Goal: Information Seeking & Learning: Learn about a topic

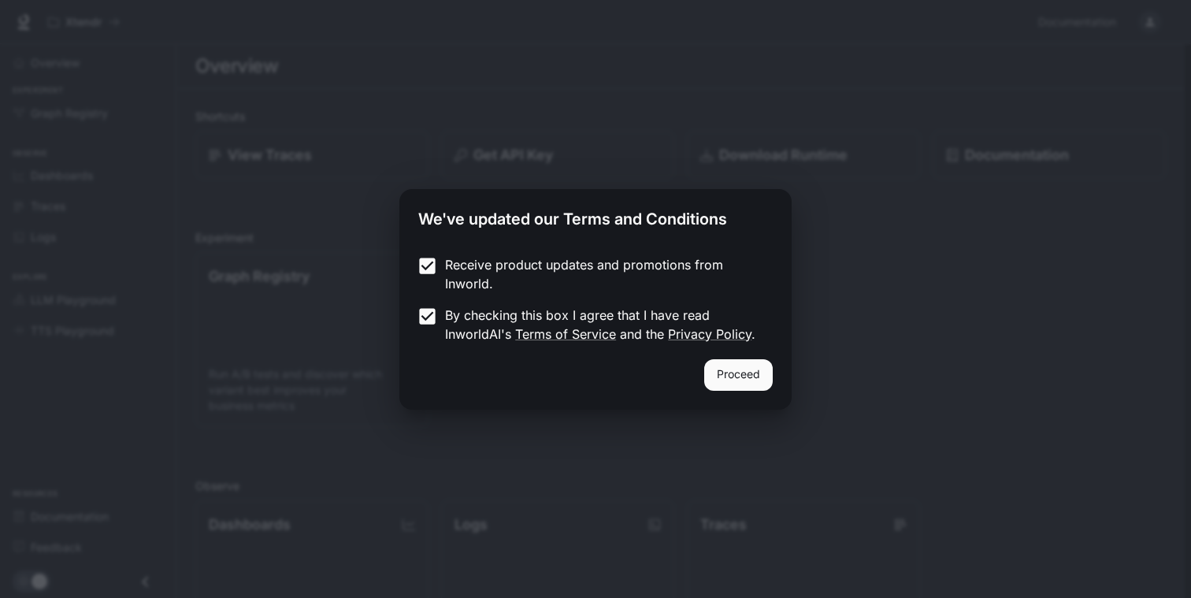
click at [745, 372] on button "Proceed" at bounding box center [738, 374] width 69 height 31
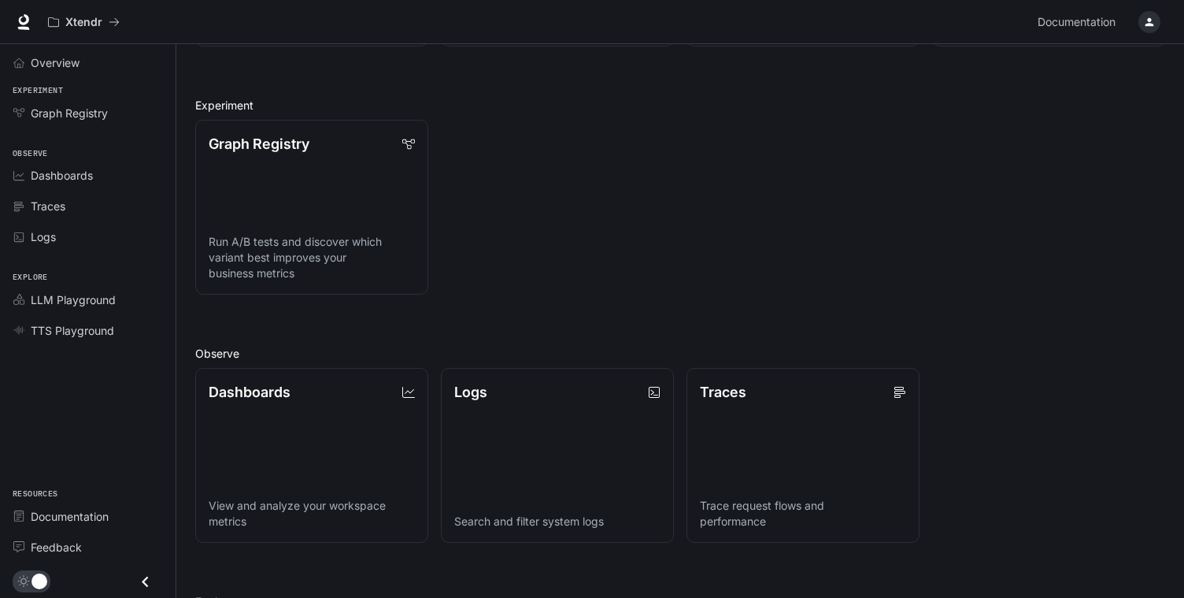
scroll to position [344, 0]
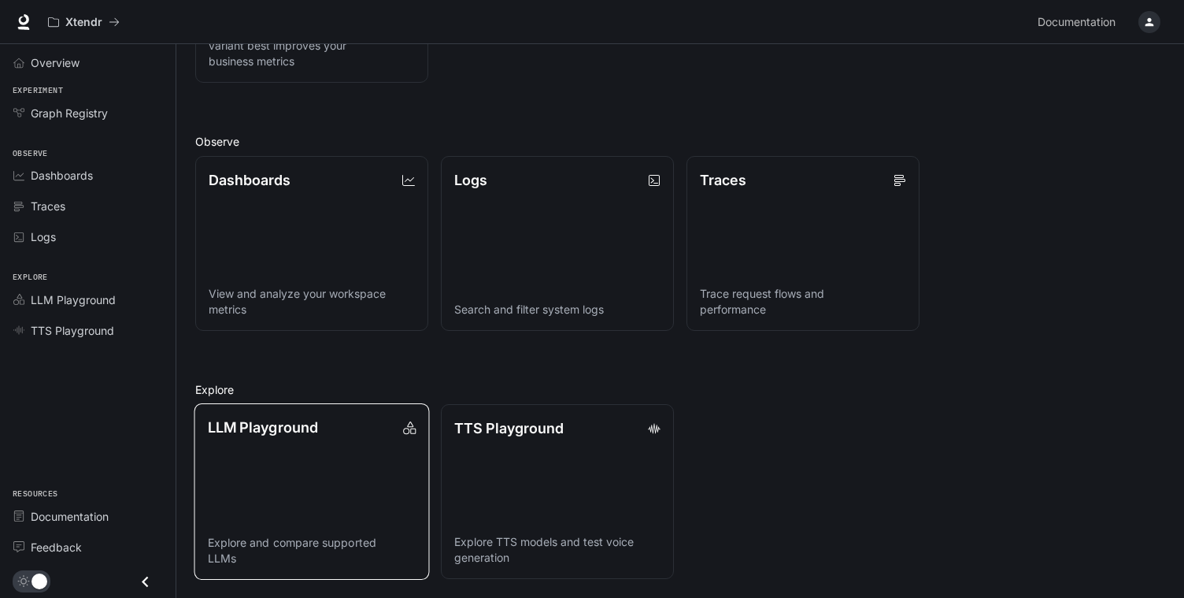
click at [309, 417] on p "LLM Playground" at bounding box center [263, 427] width 110 height 21
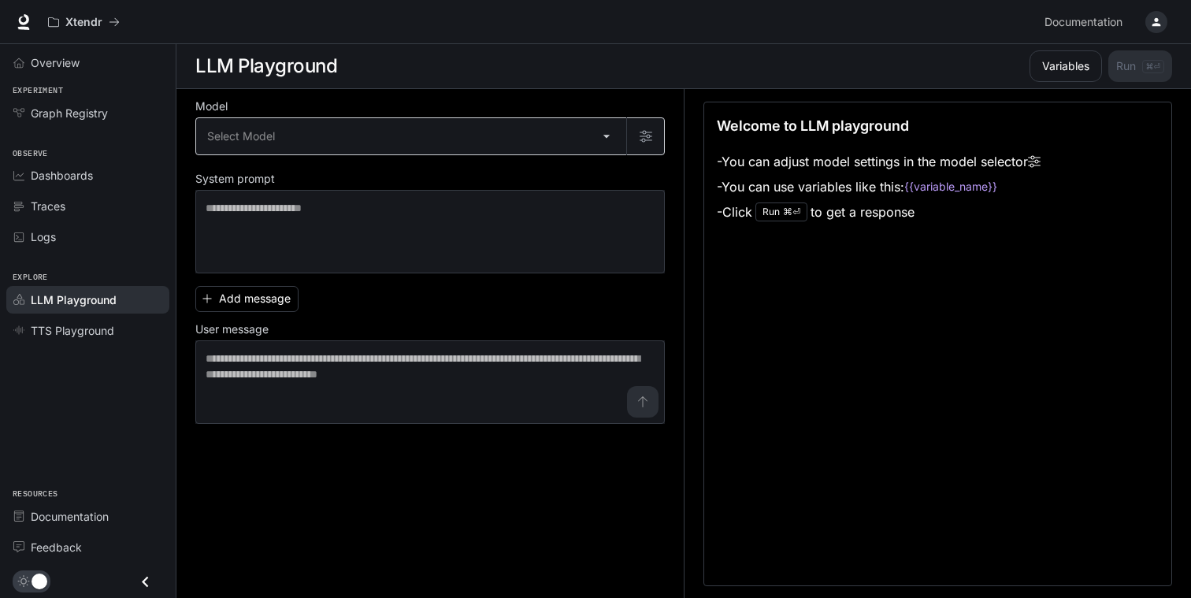
click at [381, 149] on body "Skip to main content Xtendr Documentation Documentation Portal Overview Experim…" at bounding box center [595, 299] width 1191 height 598
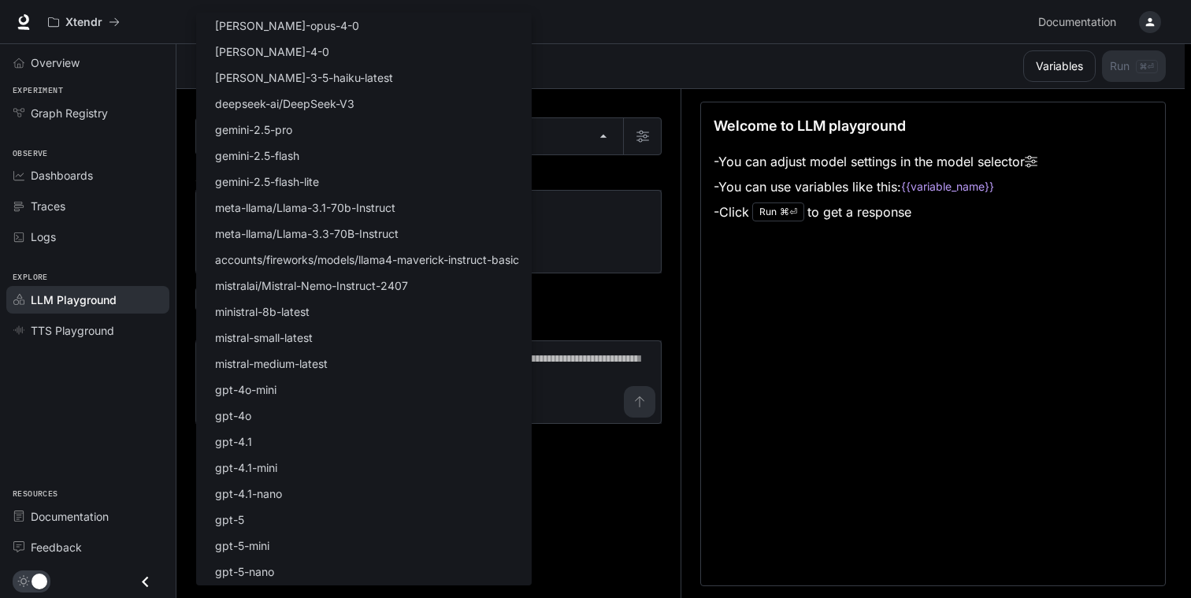
click at [603, 249] on div at bounding box center [595, 299] width 1191 height 598
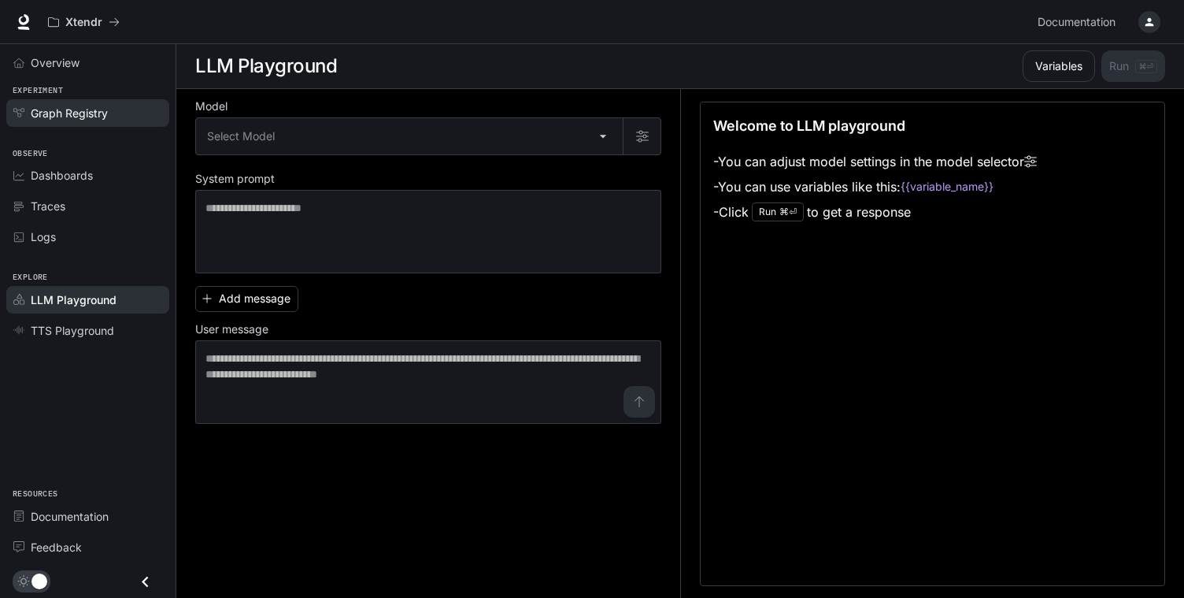
click at [89, 123] on link "Graph Registry" at bounding box center [87, 113] width 163 height 28
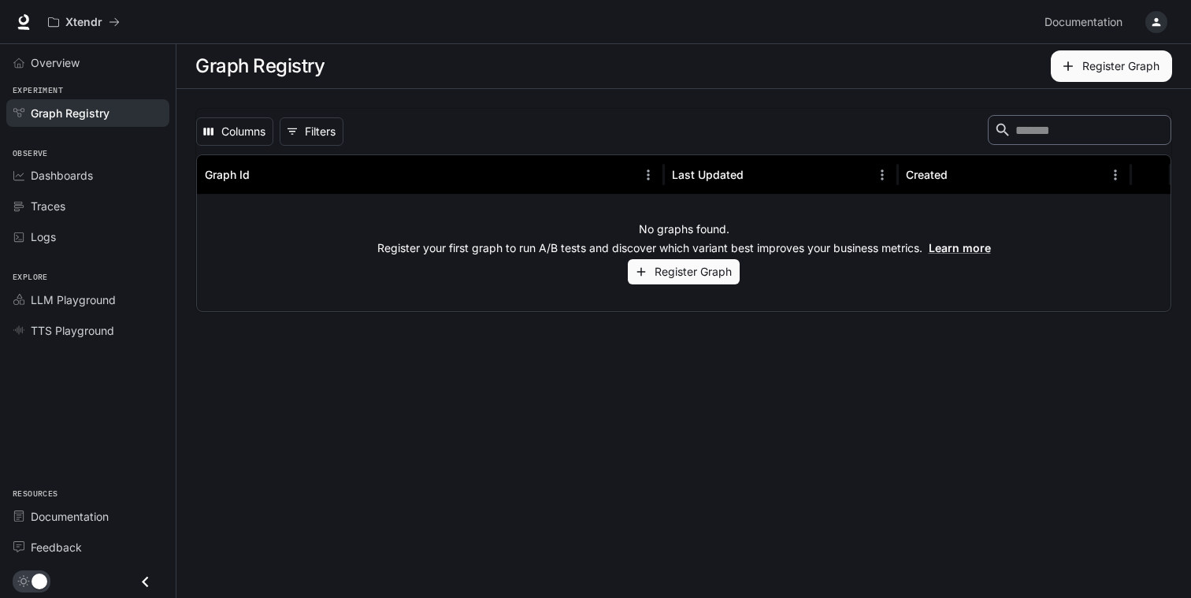
click at [472, 399] on main "Graph Registry Register Graph Columns 0 Filters ​ Graph Id Last Updated Created…" at bounding box center [683, 321] width 1014 height 554
click at [50, 163] on link "Dashboards" at bounding box center [87, 175] width 163 height 28
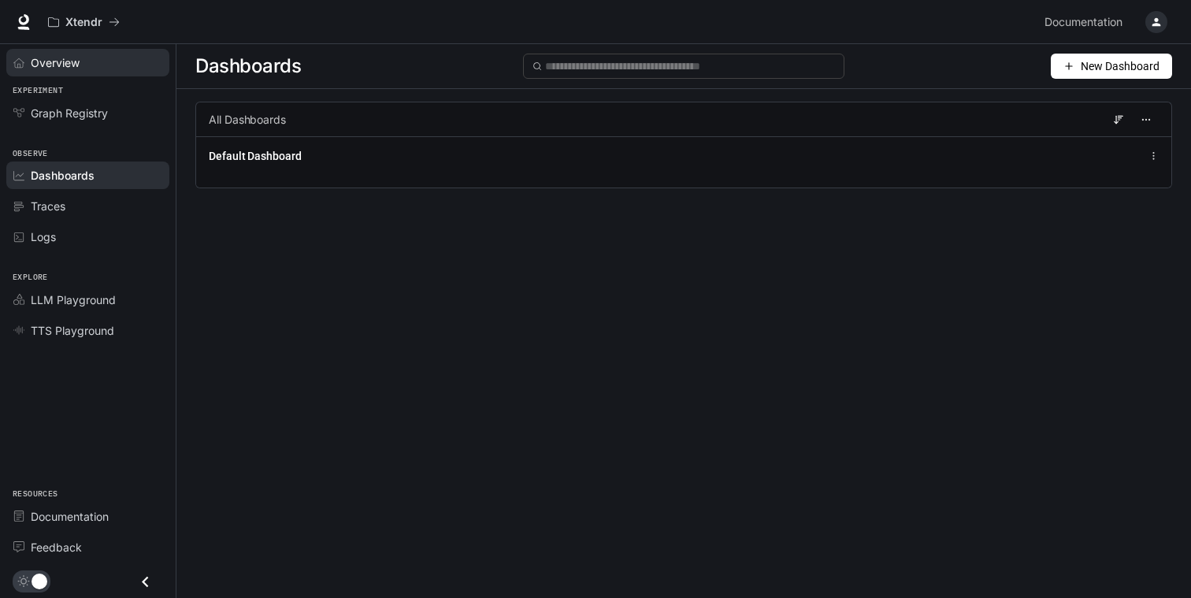
click at [112, 57] on div "Overview" at bounding box center [96, 62] width 131 height 17
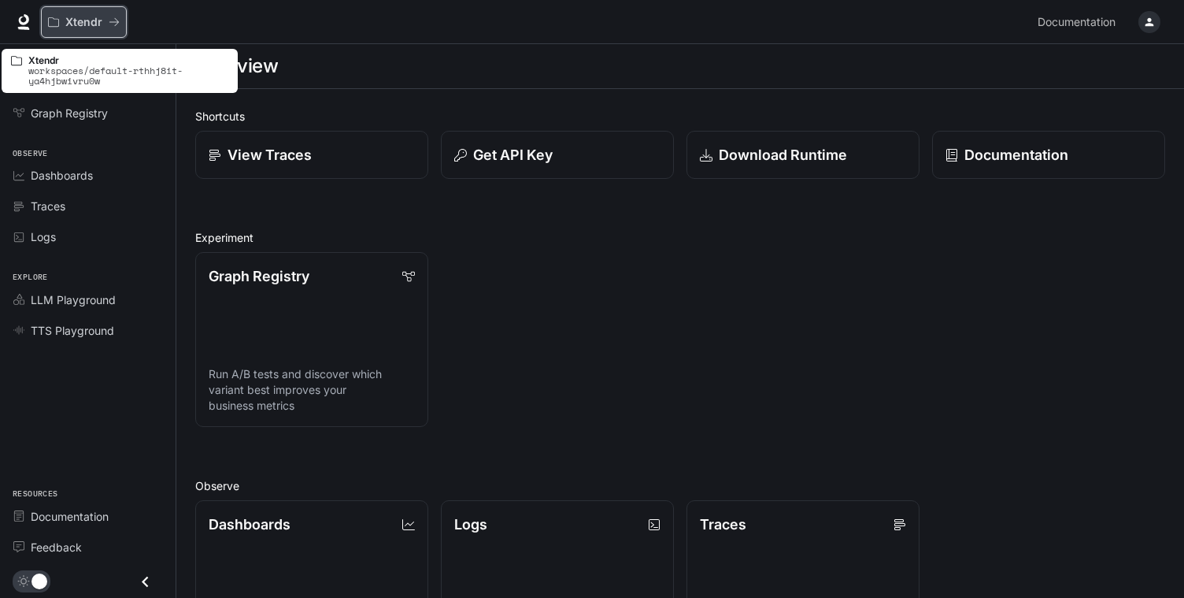
click at [77, 13] on button "Xtendr" at bounding box center [84, 21] width 86 height 31
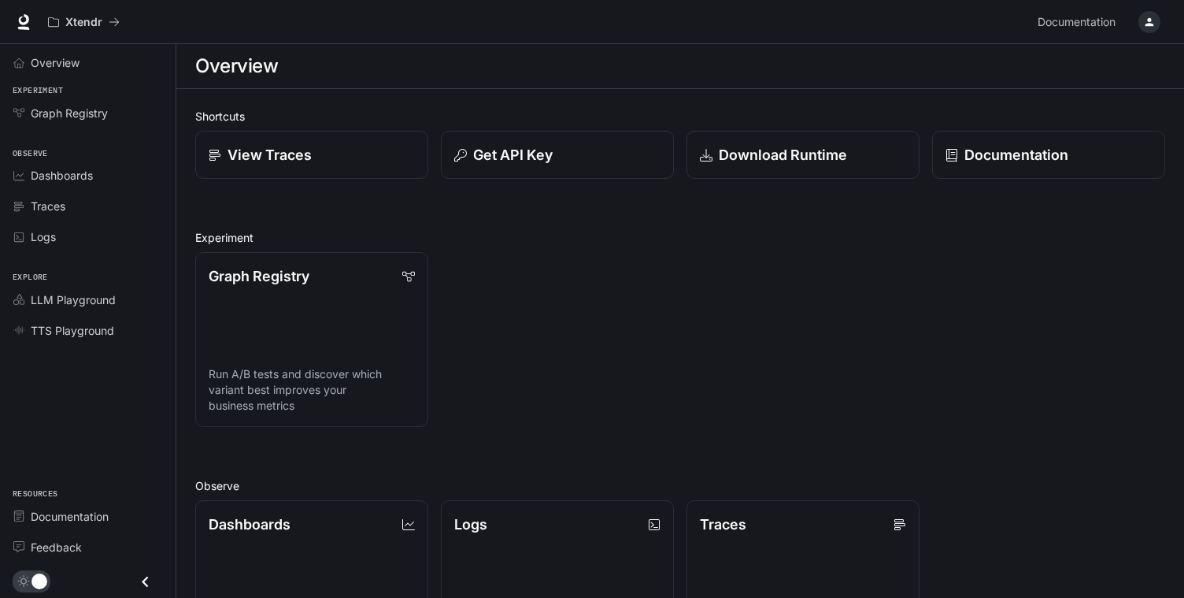
click at [1157, 26] on div "button" at bounding box center [1150, 22] width 22 height 22
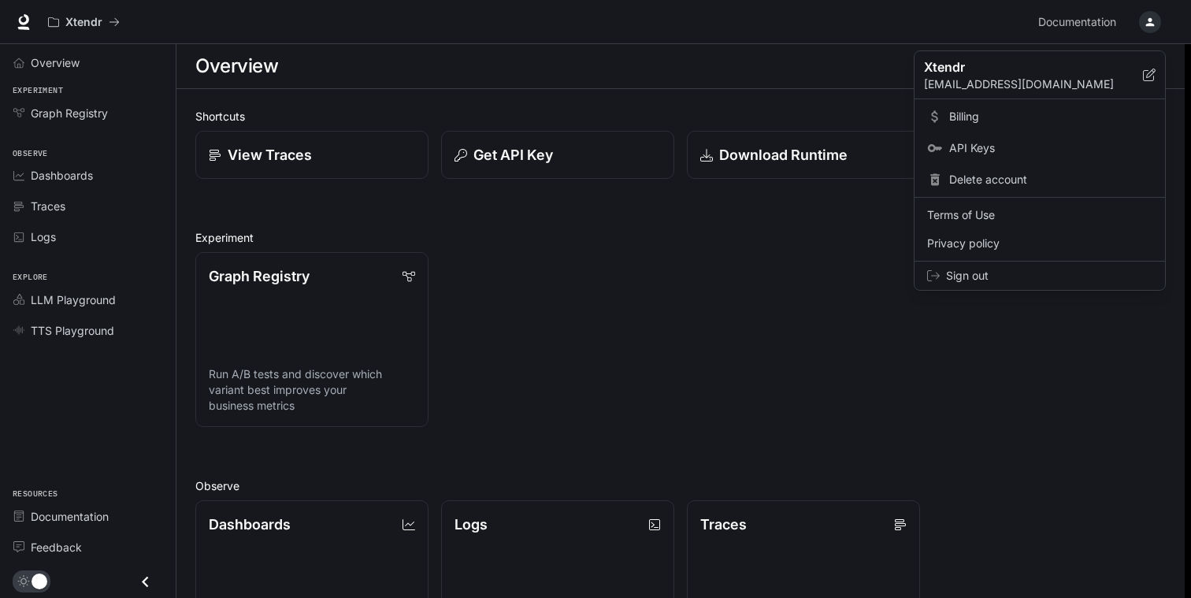
click at [998, 113] on span "Billing" at bounding box center [1050, 117] width 203 height 16
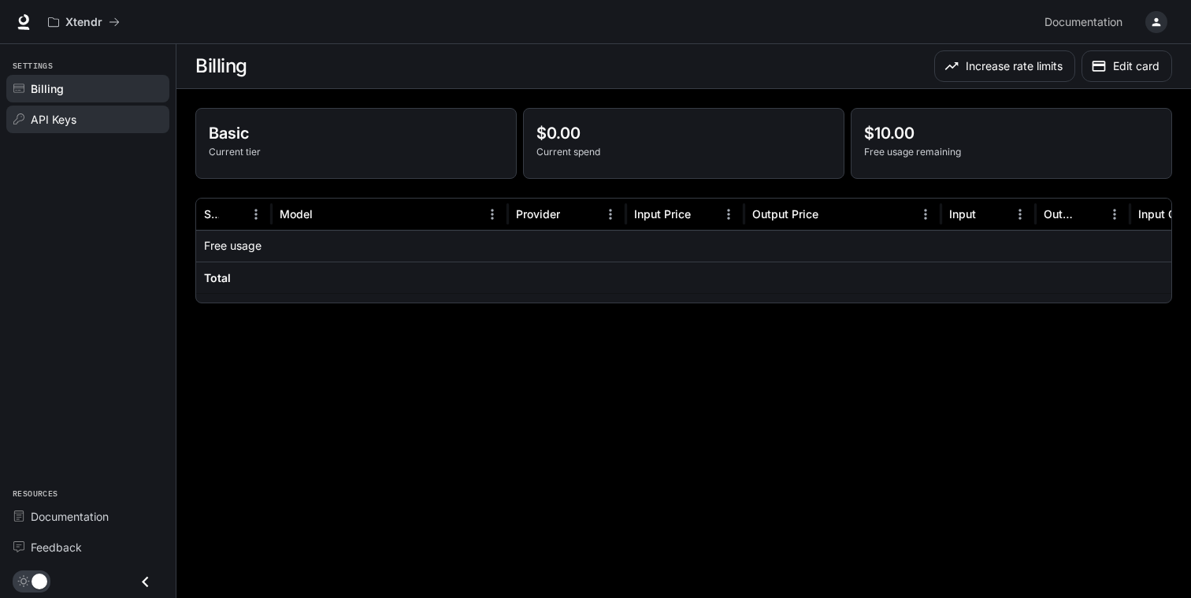
click at [49, 106] on link "API Keys" at bounding box center [87, 120] width 163 height 28
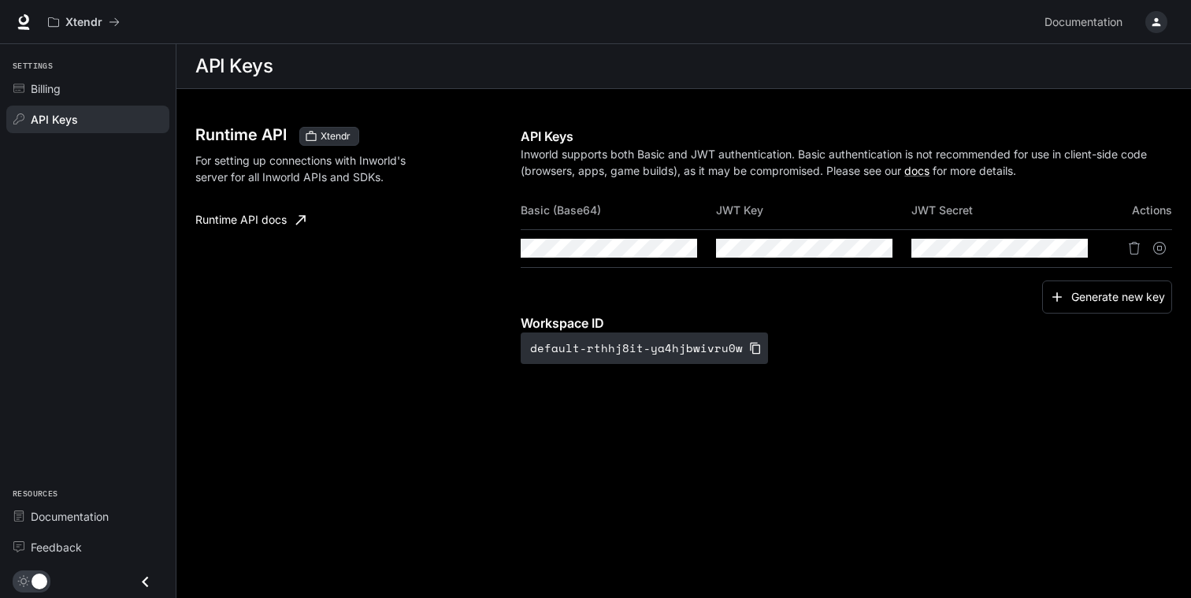
click at [989, 263] on td at bounding box center [1008, 248] width 195 height 38
click at [1052, 250] on icon "button" at bounding box center [1045, 248] width 13 height 13
click at [650, 248] on icon "button" at bounding box center [655, 248] width 13 height 13
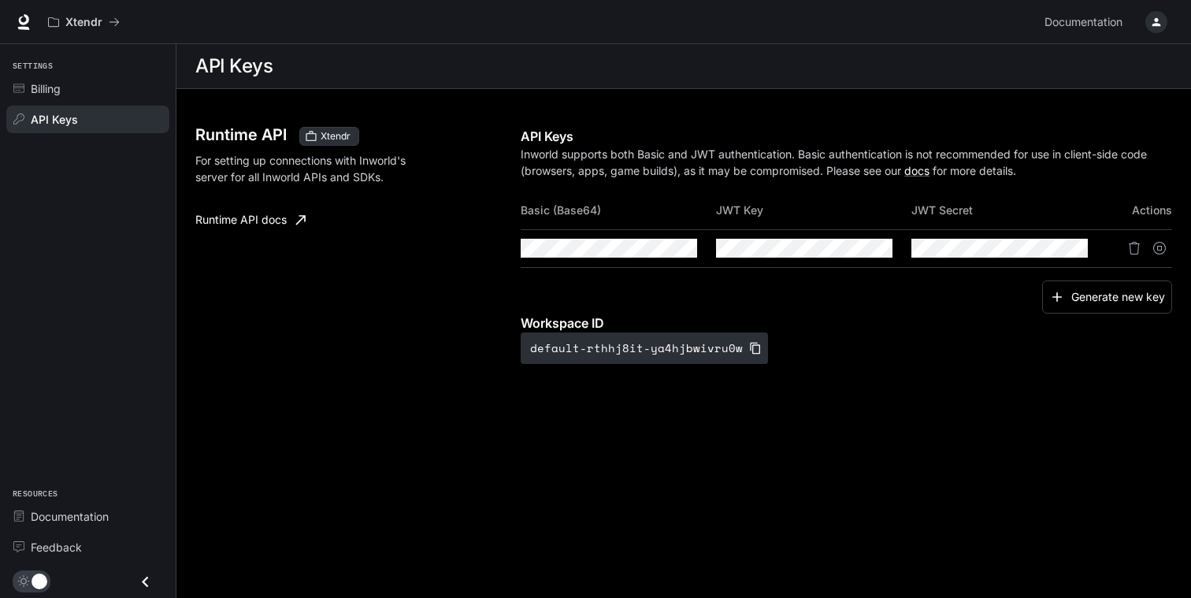
click at [322, 330] on div "Runtime API Xtendr For setting up connections with Inworld's server for all Inw…" at bounding box center [357, 245] width 325 height 237
click at [252, 222] on link "Runtime API docs" at bounding box center [250, 219] width 123 height 31
click at [61, 517] on span "Documentation" at bounding box center [70, 516] width 78 height 17
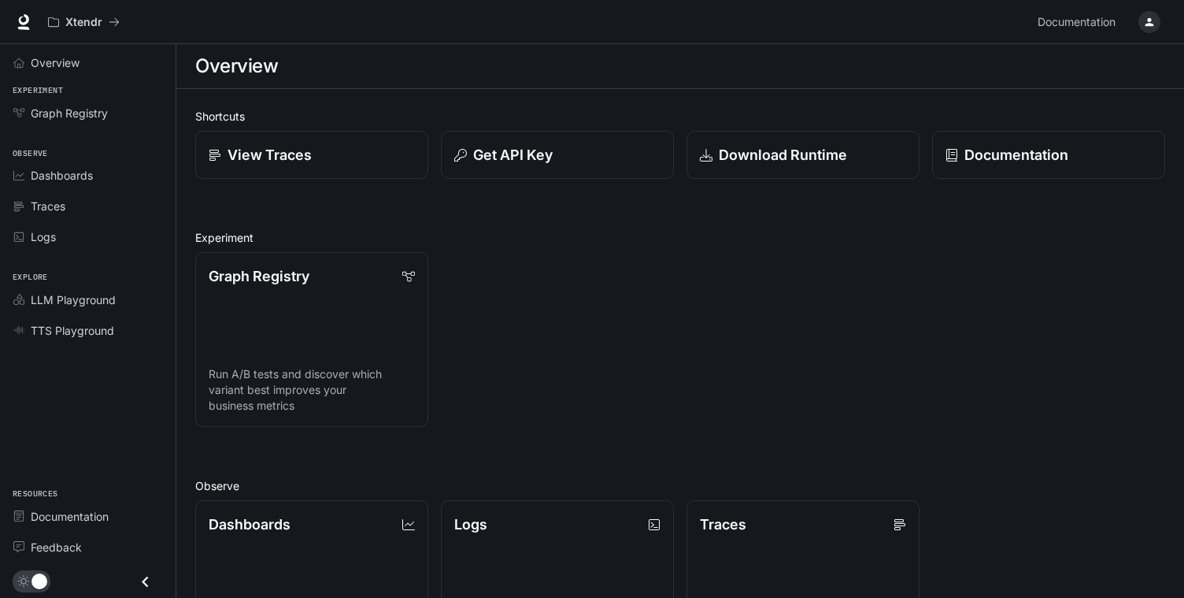
click at [524, 238] on h2 "Experiment" at bounding box center [680, 237] width 970 height 17
click at [269, 156] on p "View Traces" at bounding box center [269, 154] width 85 height 21
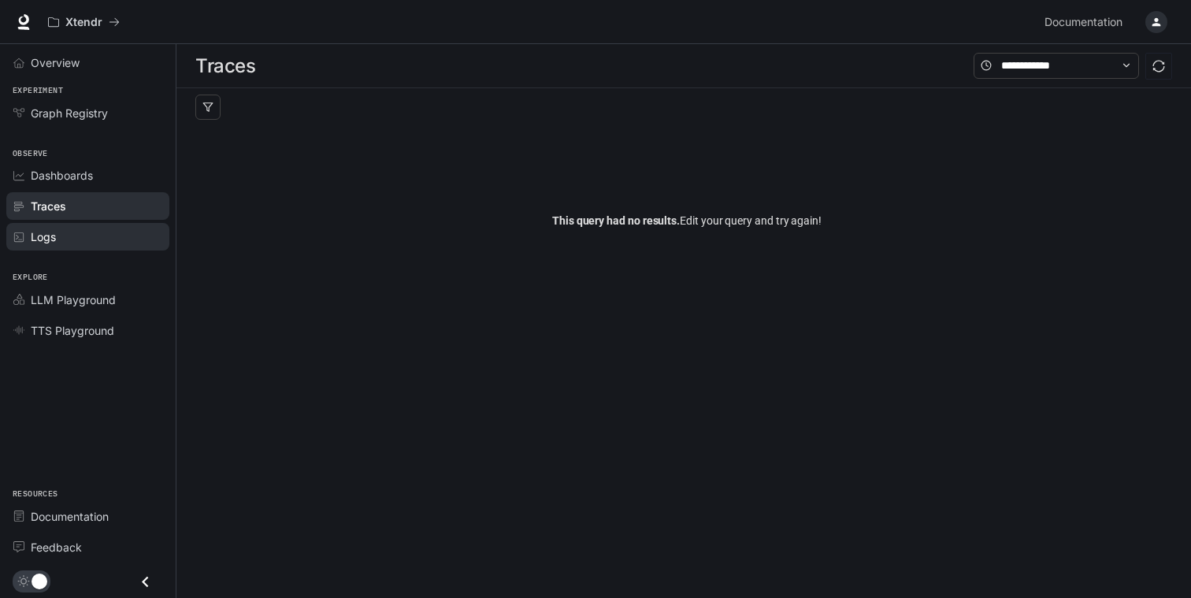
click at [45, 231] on span "Logs" at bounding box center [43, 236] width 25 height 17
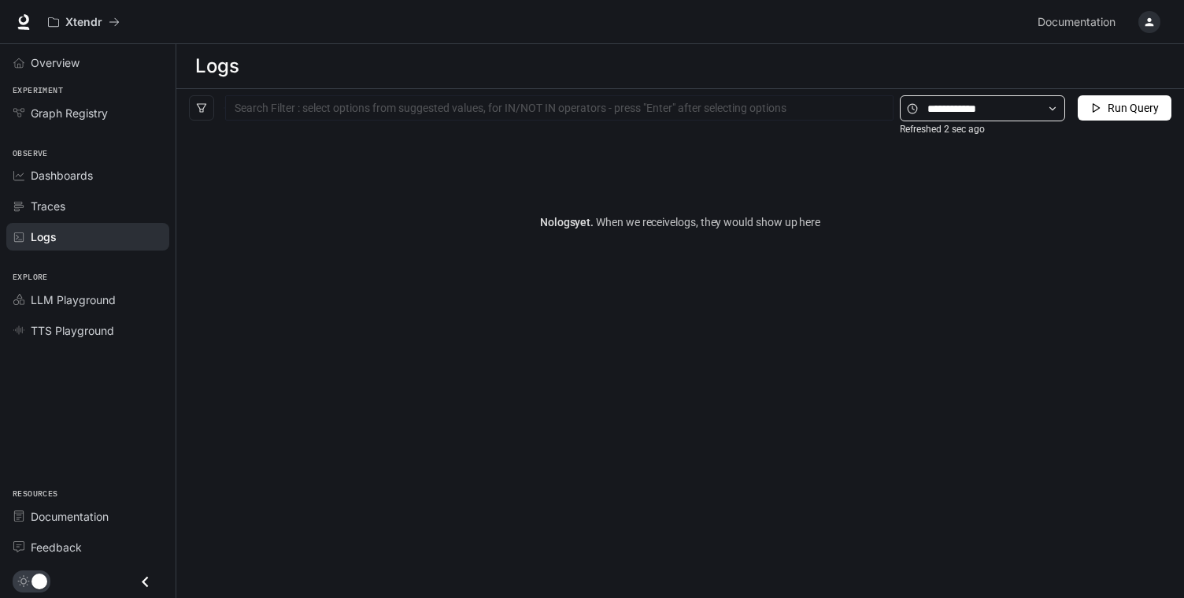
click at [1003, 120] on span at bounding box center [982, 108] width 165 height 26
click at [1016, 104] on input "text" at bounding box center [983, 108] width 110 height 17
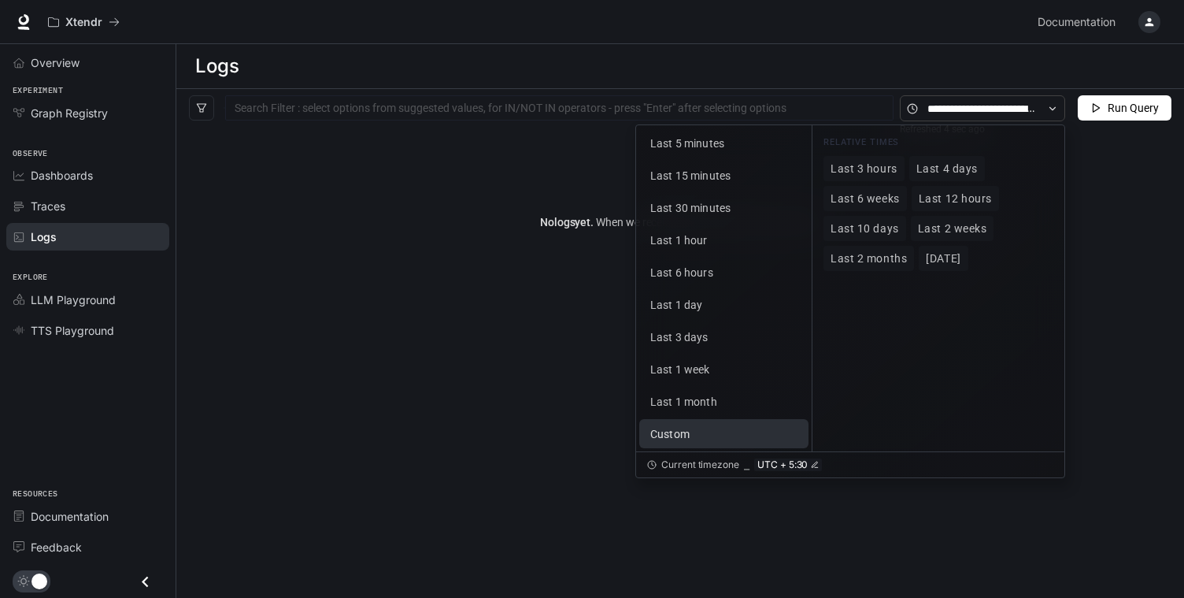
click at [706, 426] on button "Custom" at bounding box center [723, 433] width 169 height 29
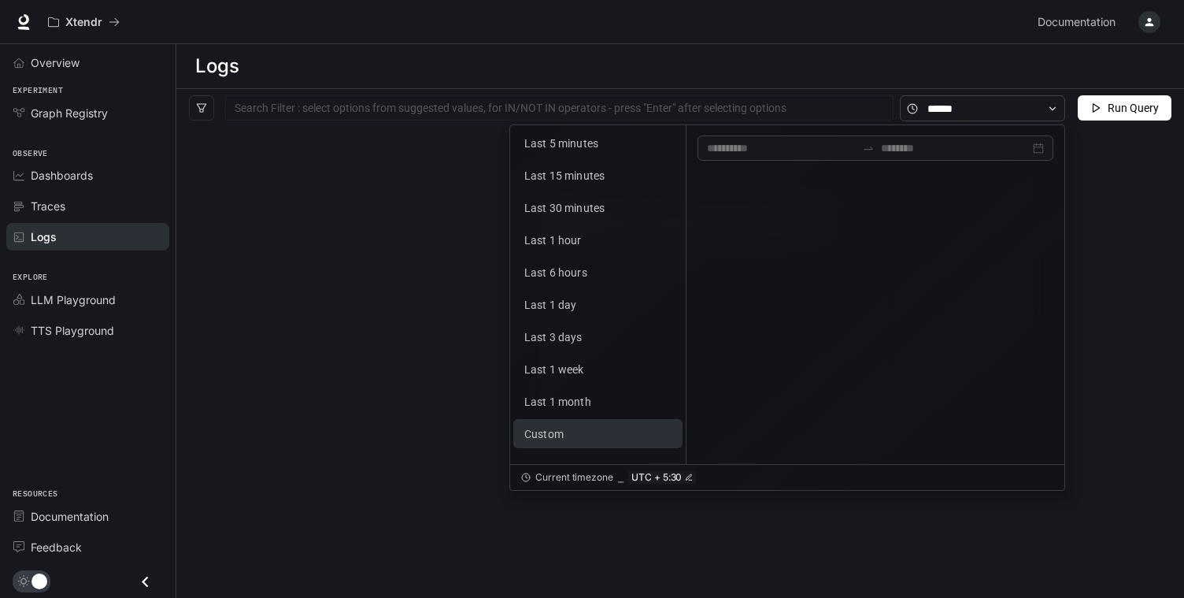
scroll to position [59, 0]
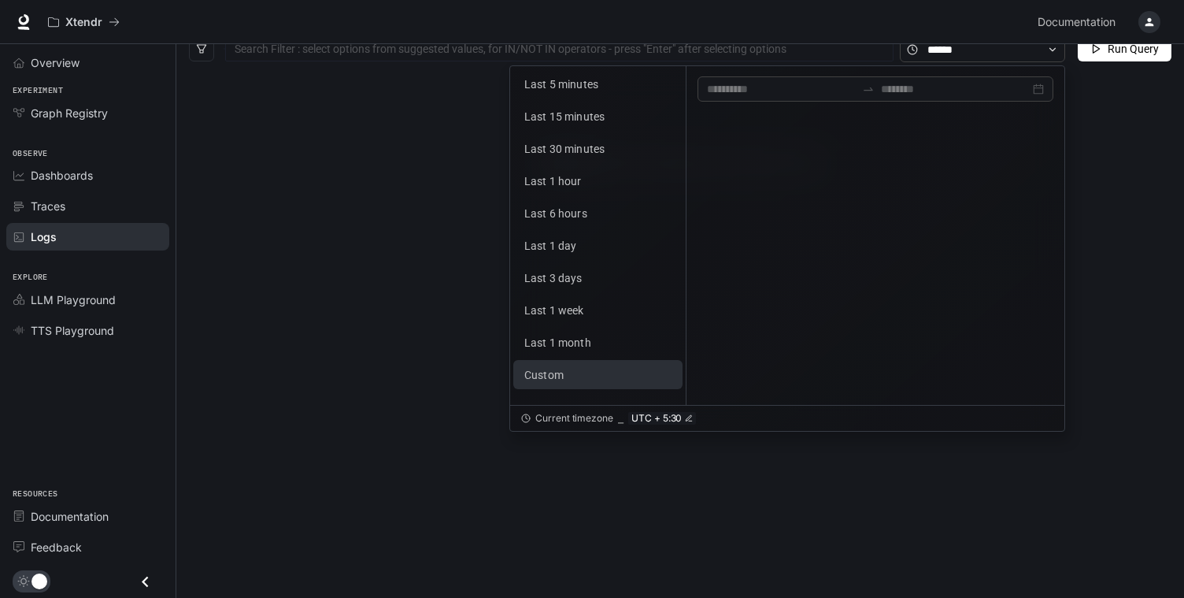
click at [321, 382] on div "No logs yet. When we receive logs , they would show up here" at bounding box center [680, 300] width 1008 height 463
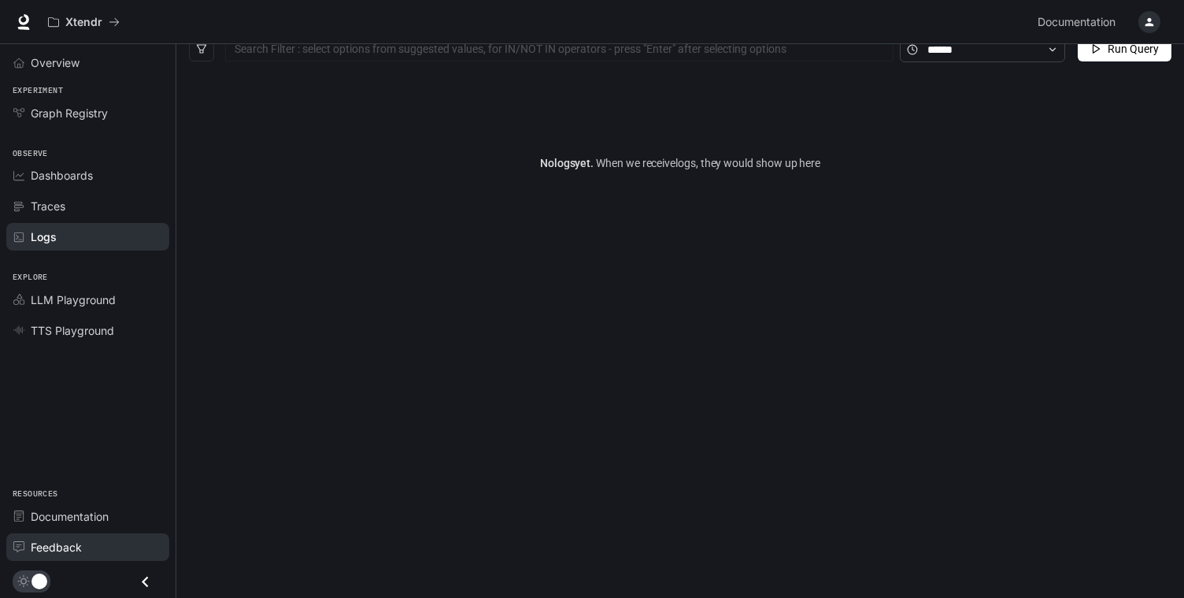
click at [60, 545] on span "Feedback" at bounding box center [56, 547] width 51 height 17
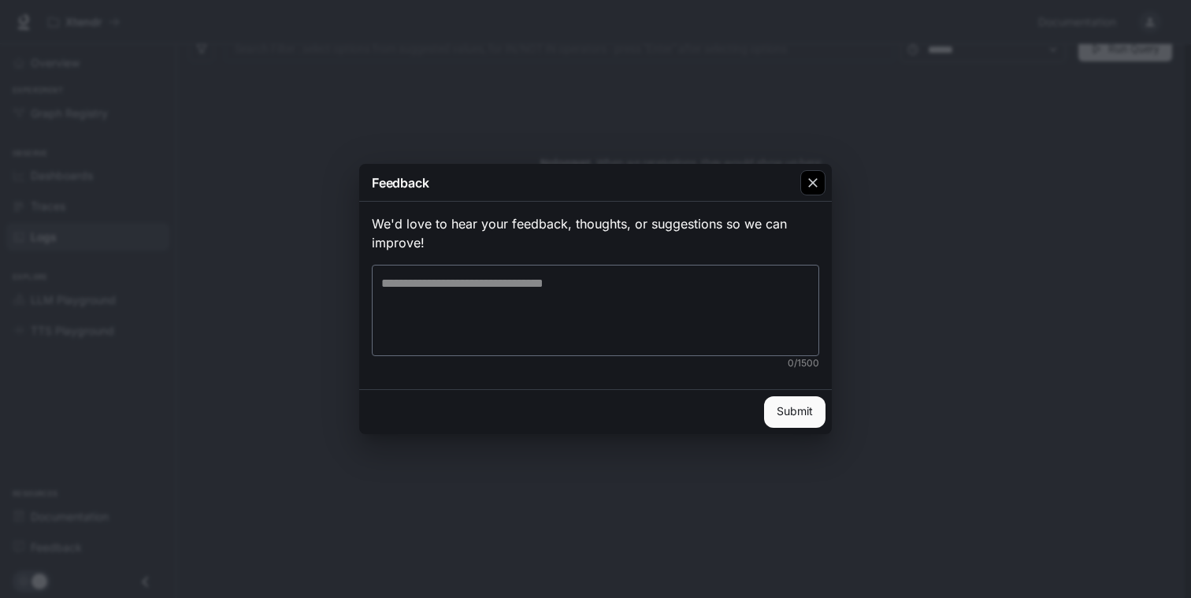
click at [812, 165] on button "button" at bounding box center [813, 183] width 38 height 38
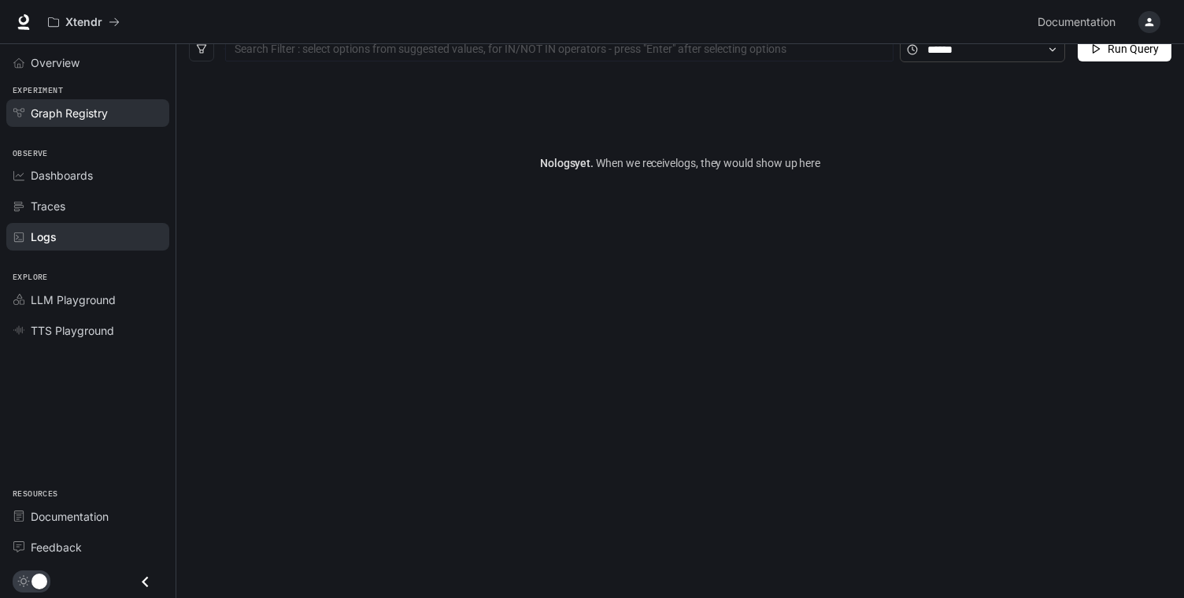
click at [80, 114] on span "Graph Registry" at bounding box center [69, 113] width 77 height 17
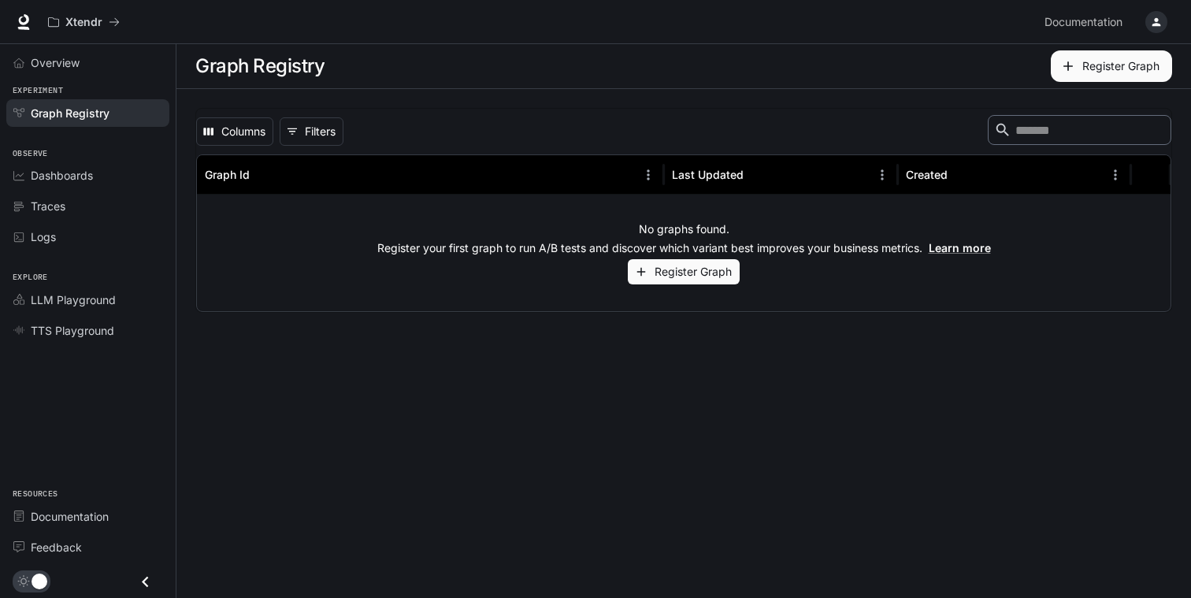
click at [706, 279] on button "Register Graph" at bounding box center [684, 272] width 112 height 26
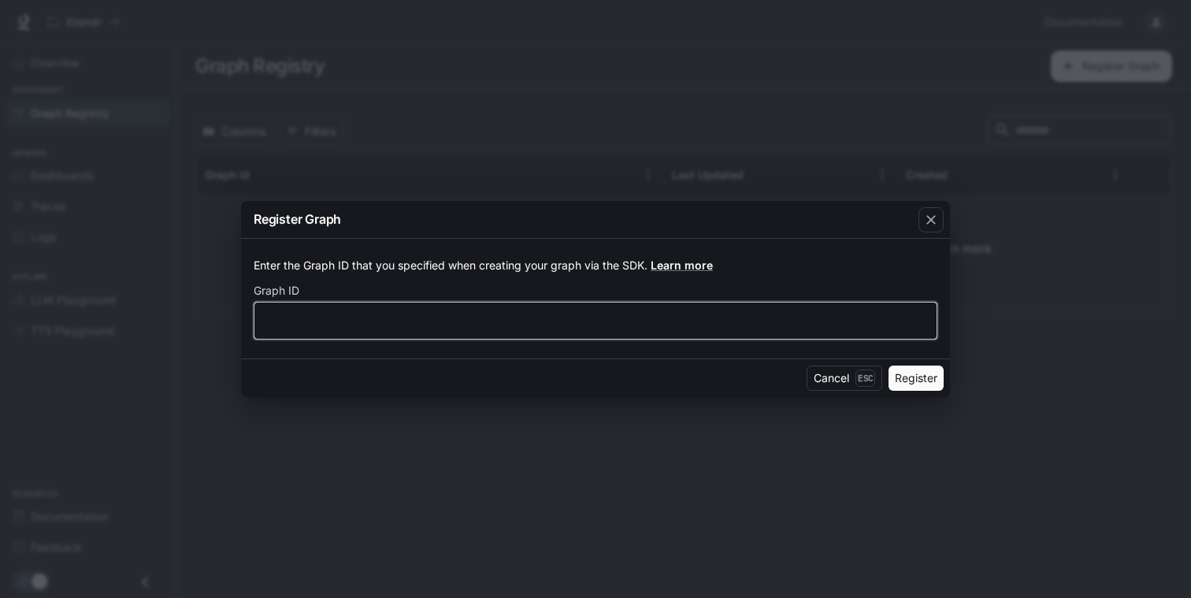
click at [672, 325] on input "text" at bounding box center [595, 321] width 682 height 16
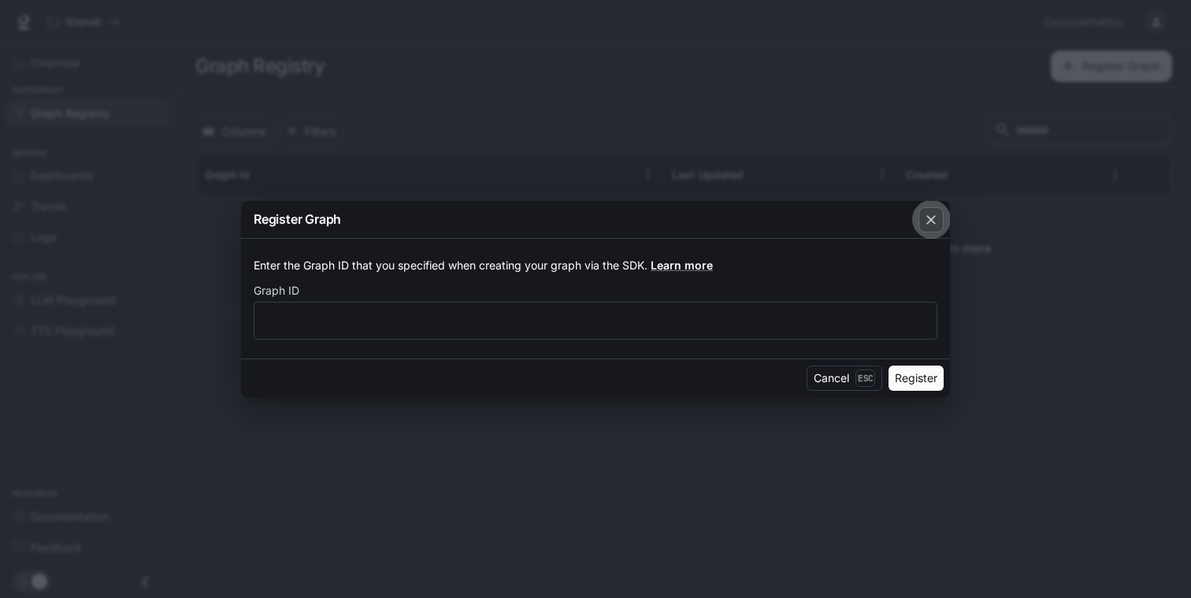
click at [926, 215] on icon "button" at bounding box center [931, 220] width 16 height 16
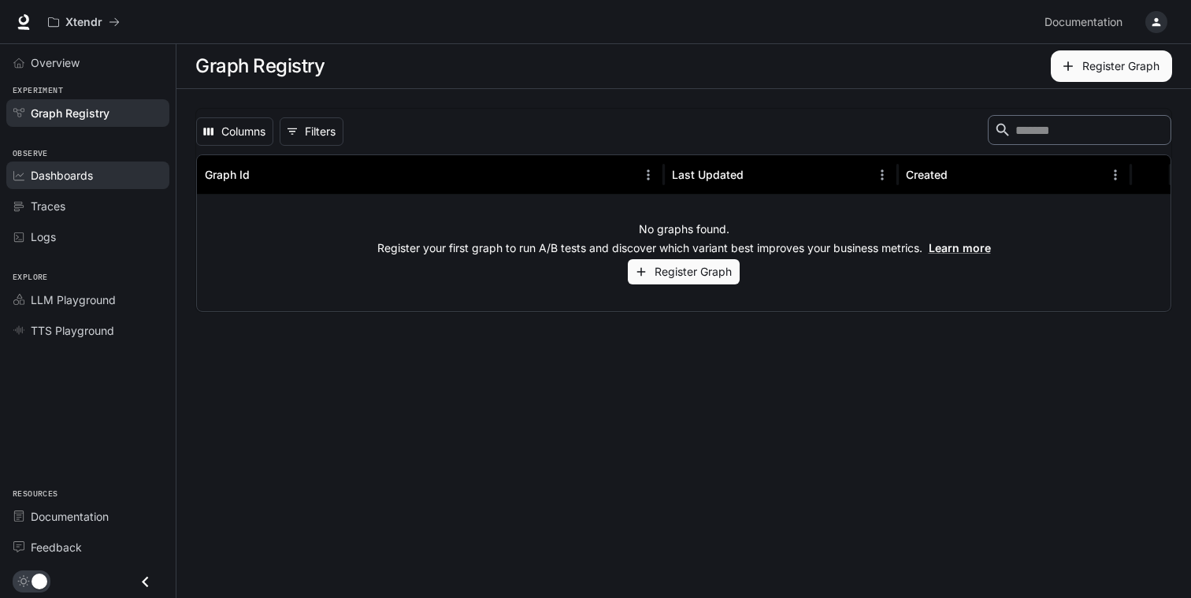
click at [70, 176] on span "Dashboards" at bounding box center [62, 175] width 62 height 17
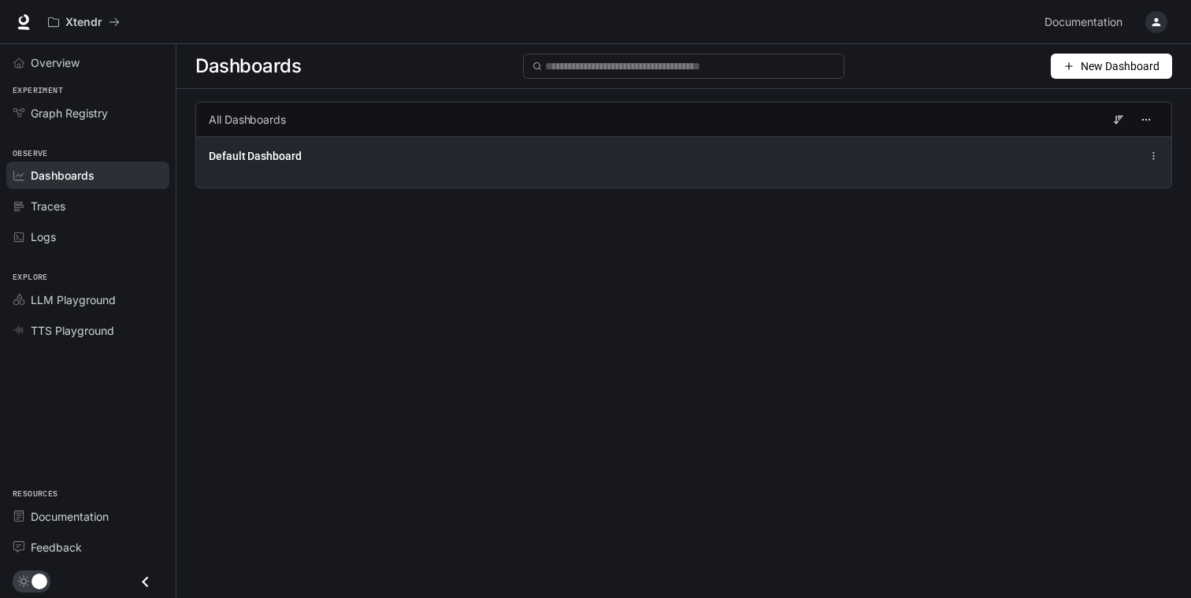
click at [517, 145] on div "Default Dashboard" at bounding box center [683, 161] width 975 height 51
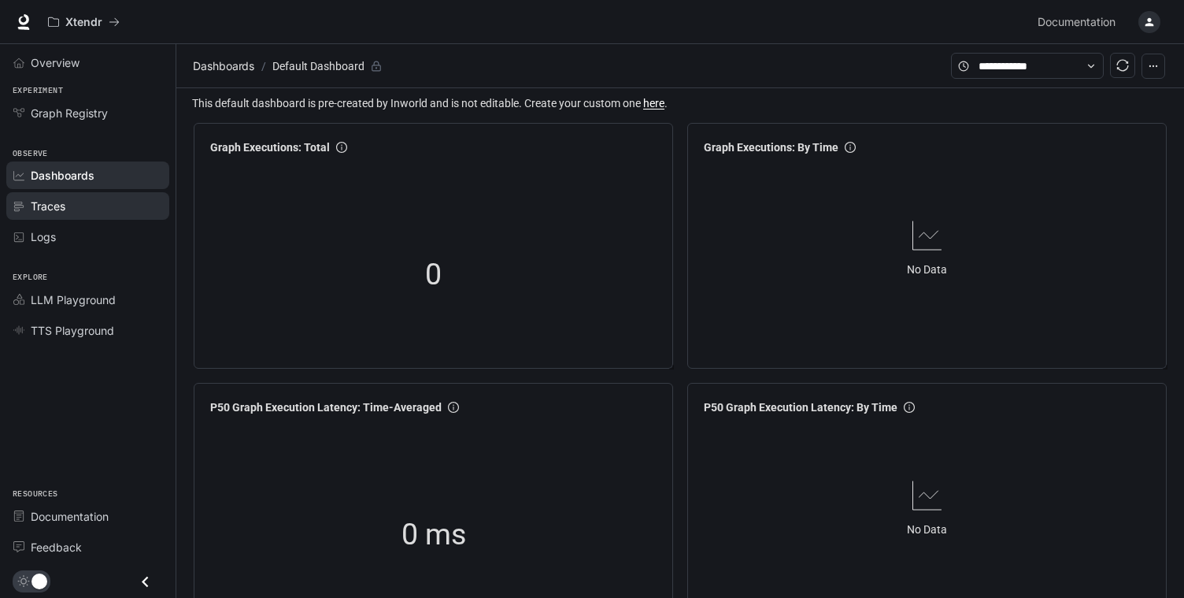
click at [74, 213] on div "Traces" at bounding box center [96, 206] width 131 height 17
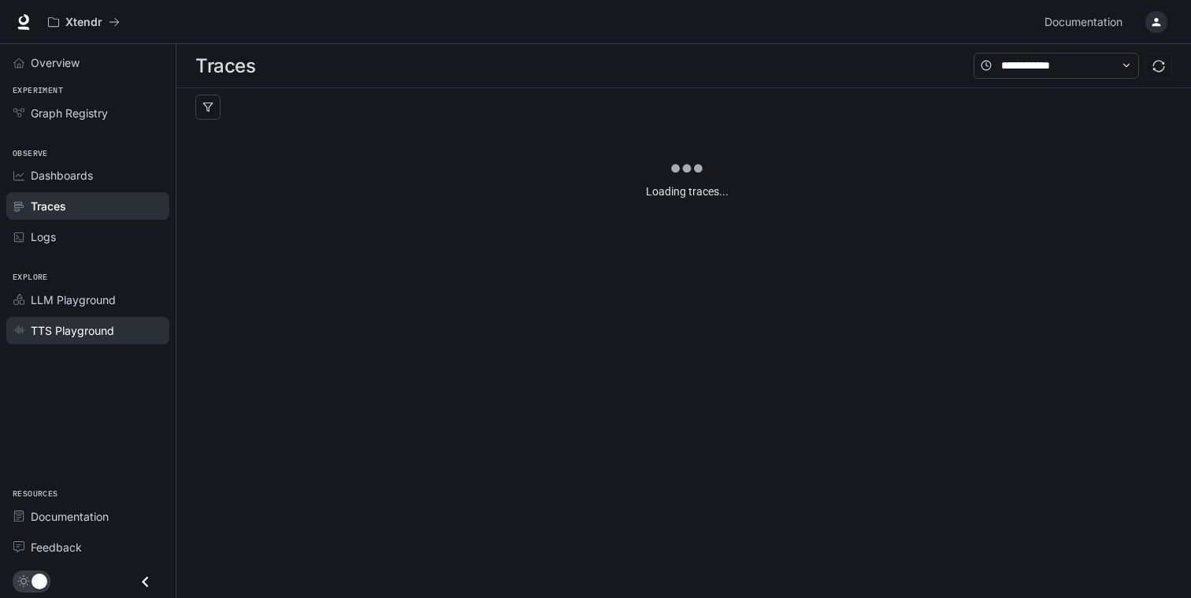
click at [75, 328] on span "TTS Playground" at bounding box center [72, 330] width 83 height 17
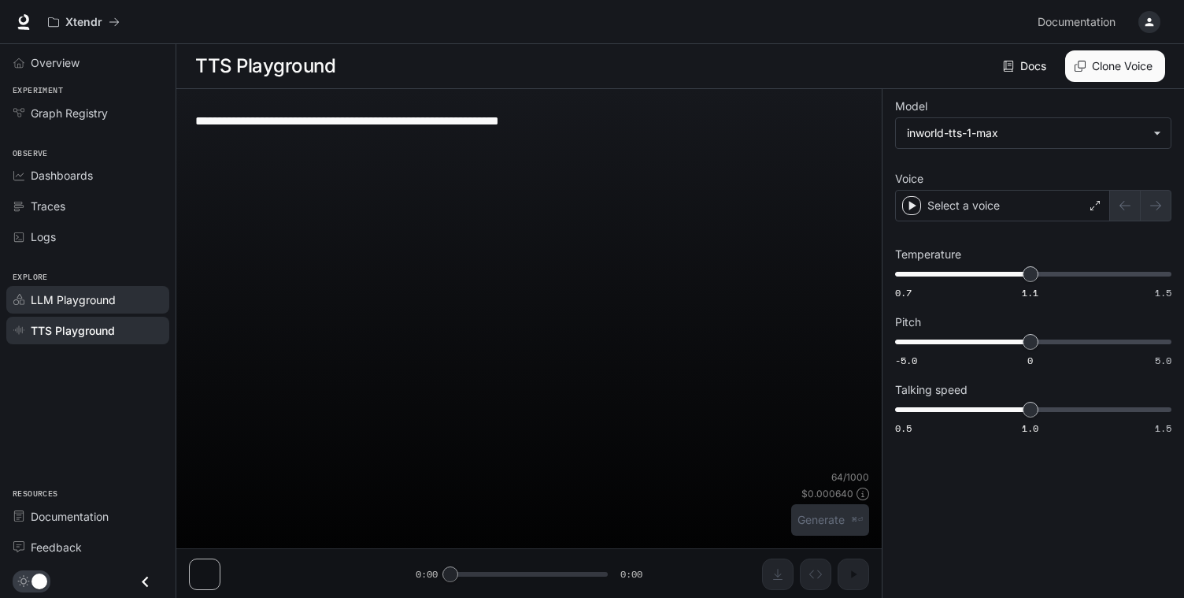
click at [84, 298] on span "LLM Playground" at bounding box center [73, 299] width 85 height 17
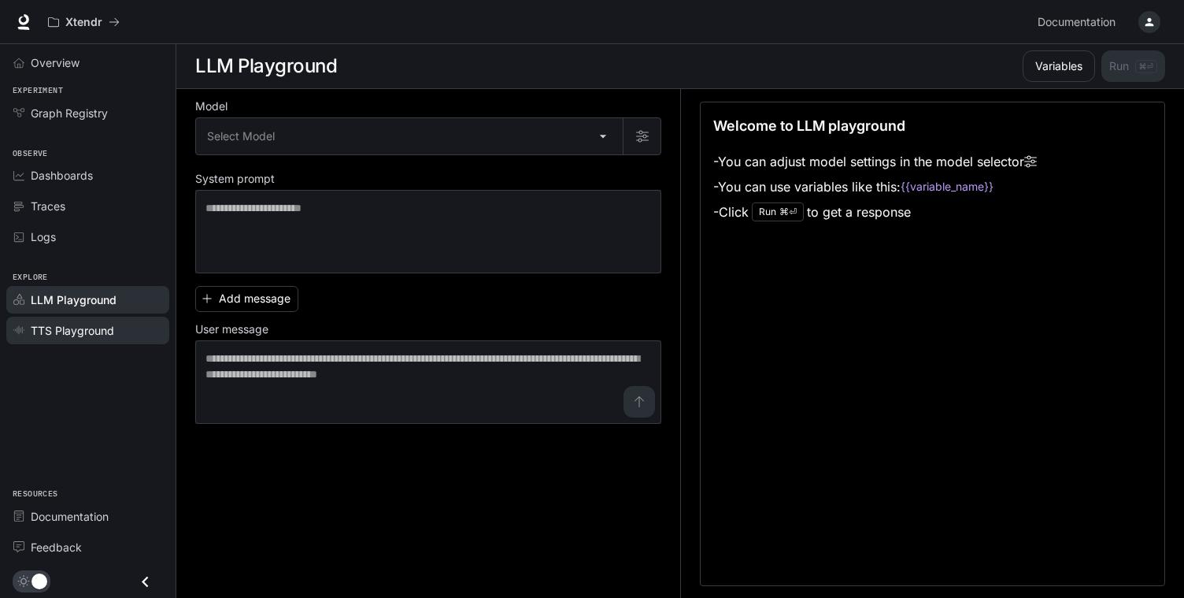
click at [72, 327] on span "TTS Playground" at bounding box center [72, 330] width 83 height 17
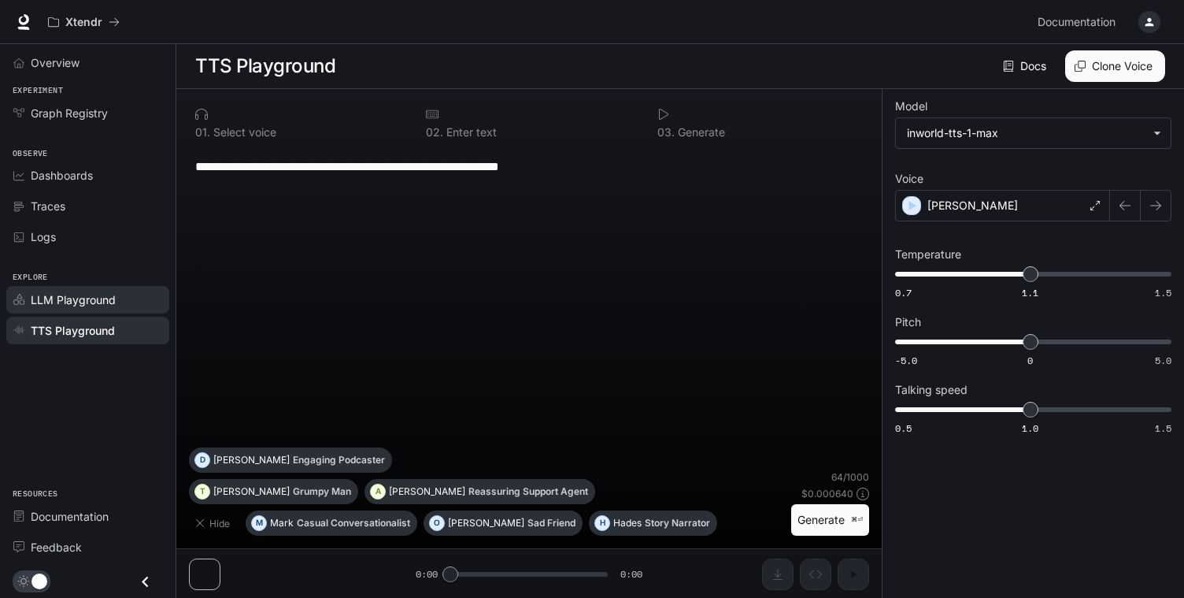
click at [81, 306] on span "LLM Playground" at bounding box center [73, 299] width 85 height 17
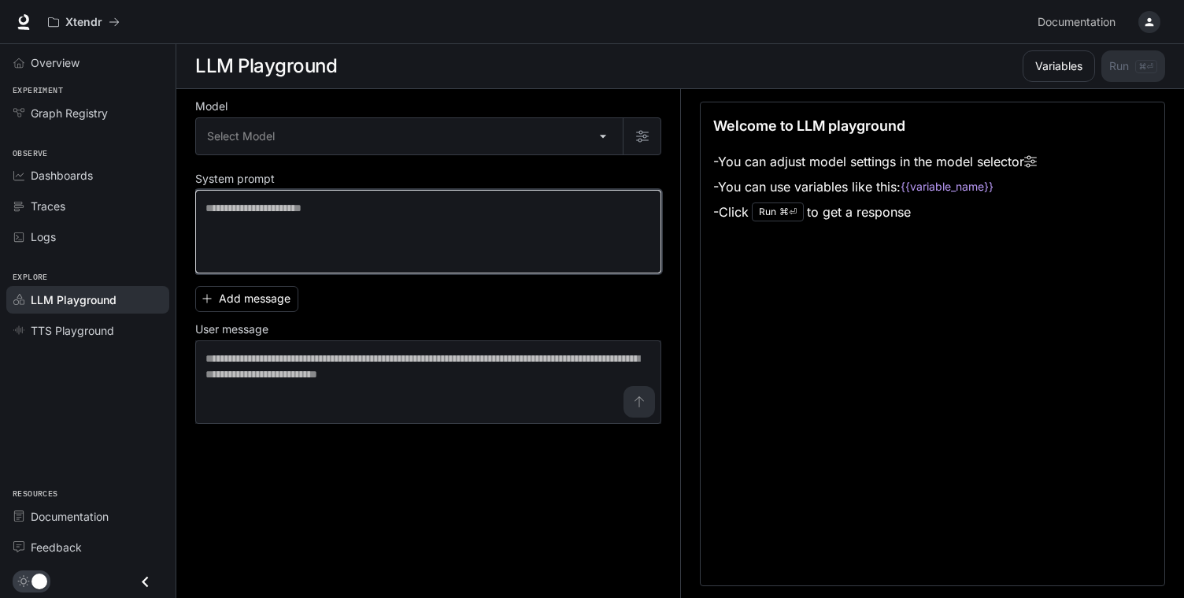
click at [372, 233] on textarea at bounding box center [429, 231] width 446 height 63
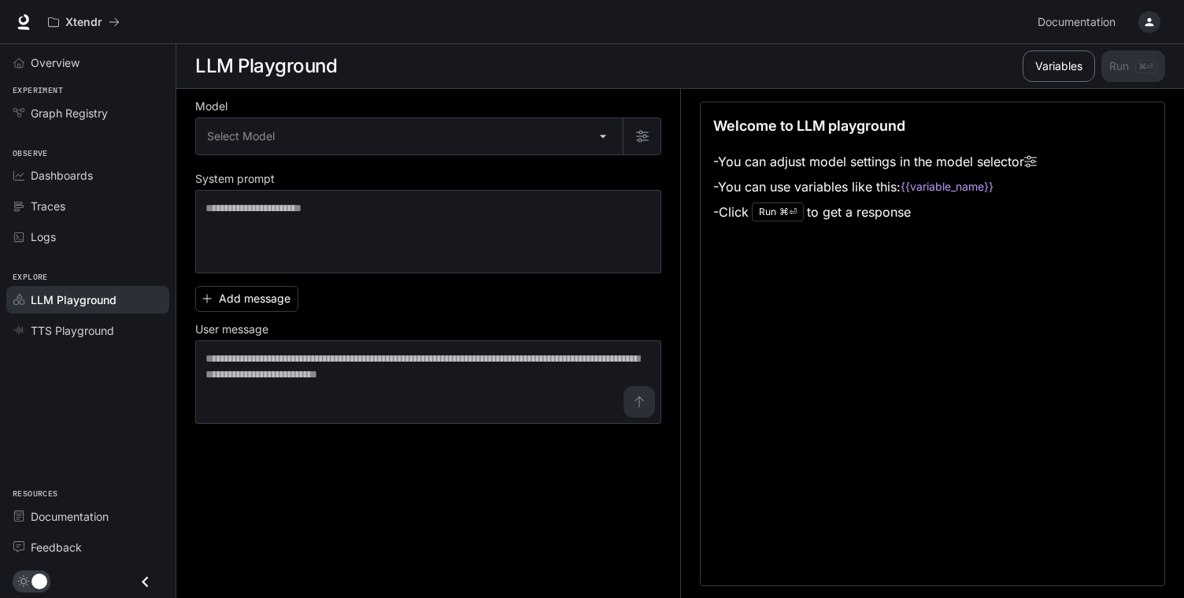
click at [1055, 77] on button "Variables" at bounding box center [1059, 65] width 72 height 31
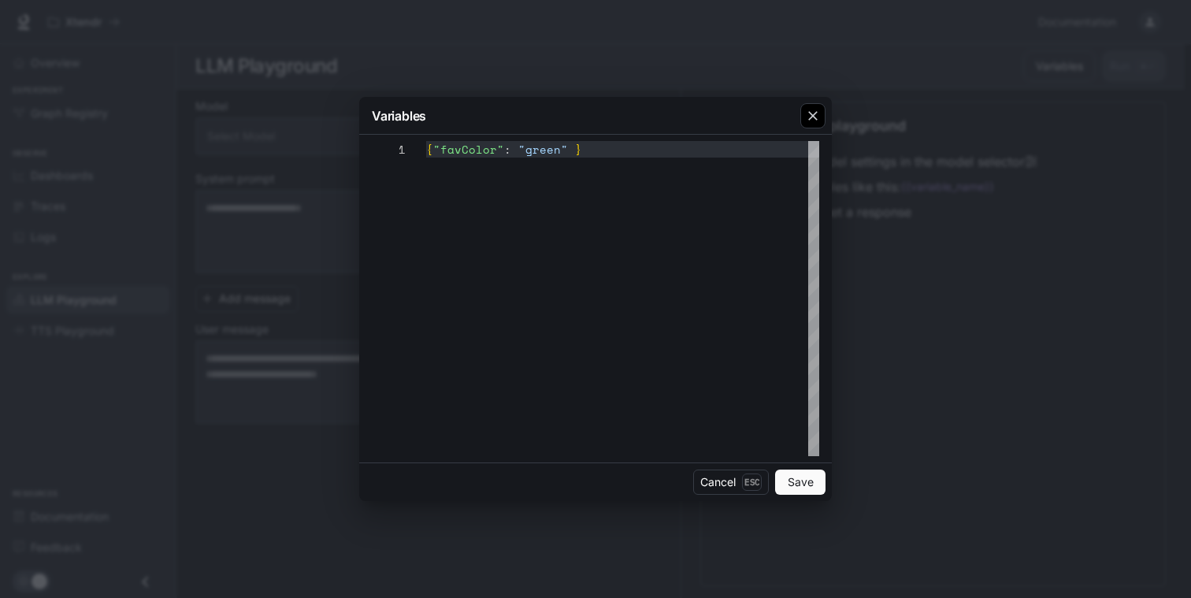
click at [815, 125] on div "button" at bounding box center [812, 115] width 25 height 25
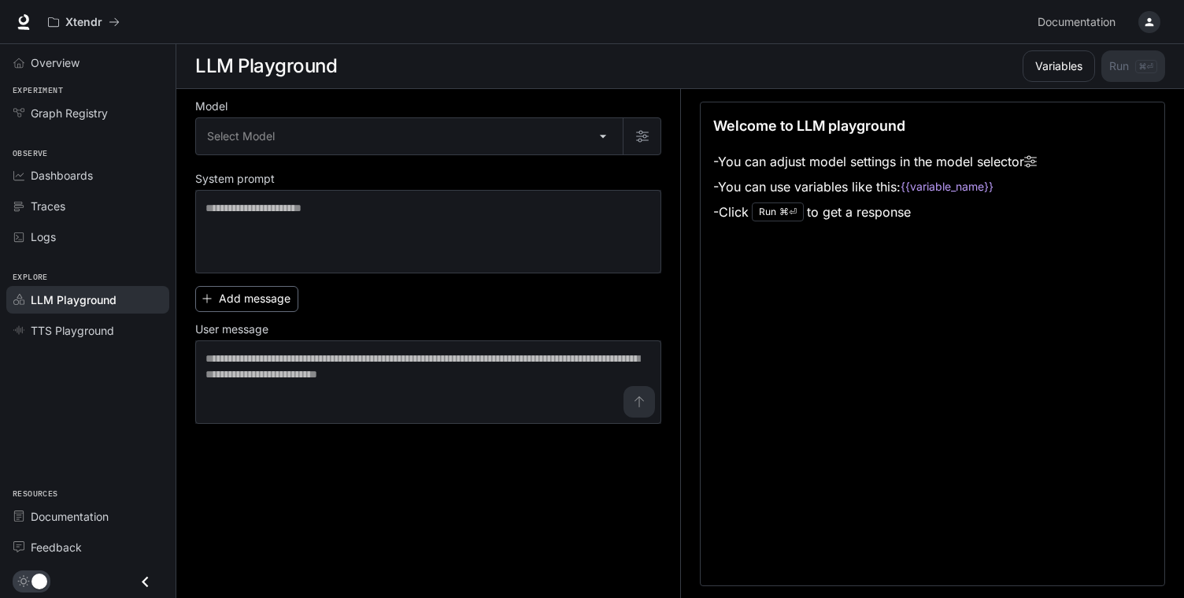
click at [247, 292] on button "Add message" at bounding box center [246, 299] width 103 height 26
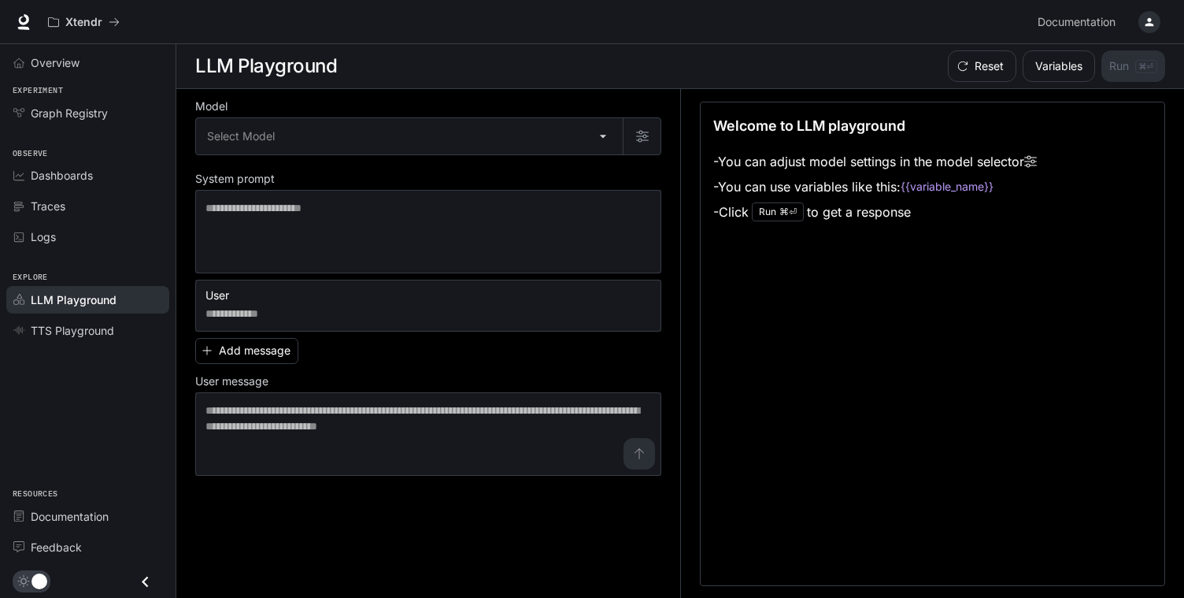
click at [395, 370] on div "User * ​ Add message User message * ​" at bounding box center [428, 378] width 466 height 196
click at [108, 343] on link "TTS Playground" at bounding box center [87, 331] width 163 height 28
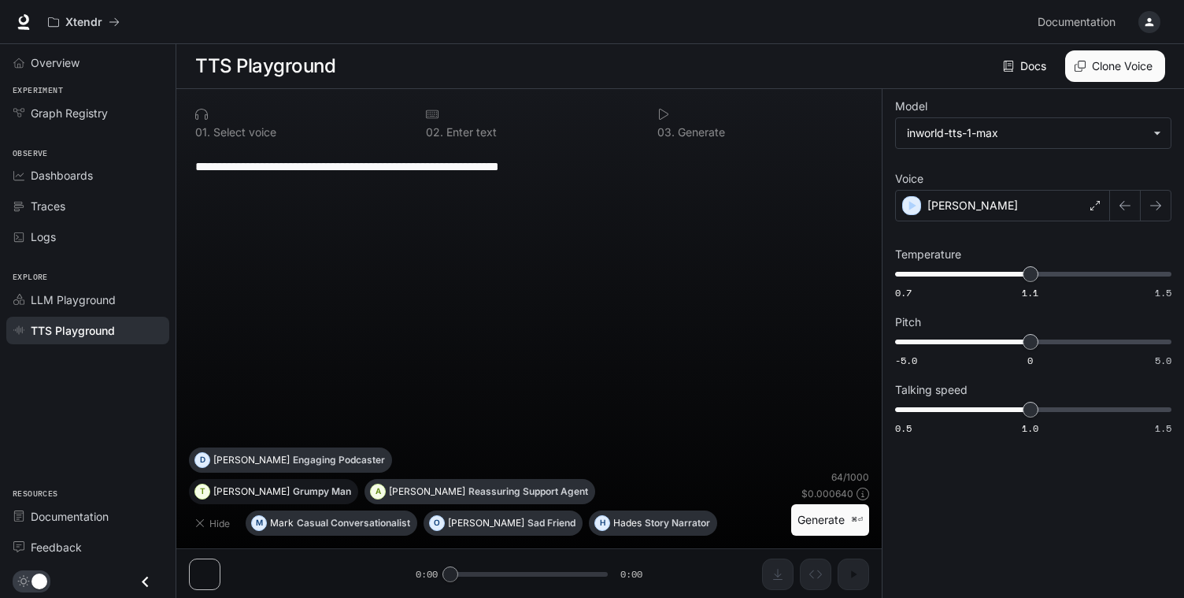
click at [217, 500] on button "T Theodore Grumpy Man" at bounding box center [273, 491] width 169 height 25
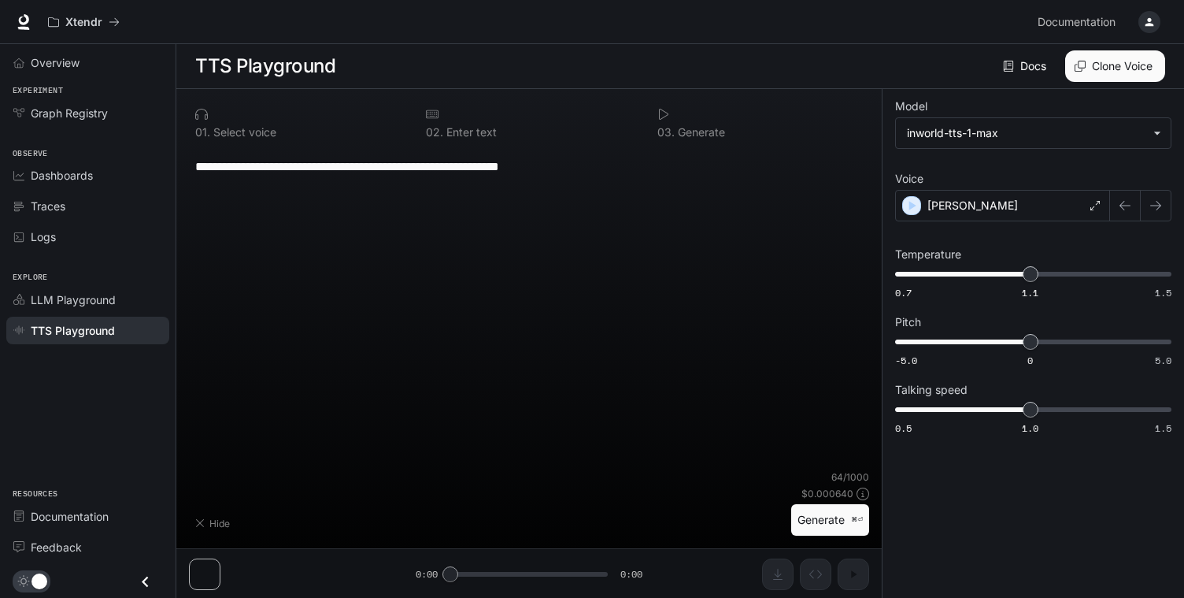
type textarea "**********"
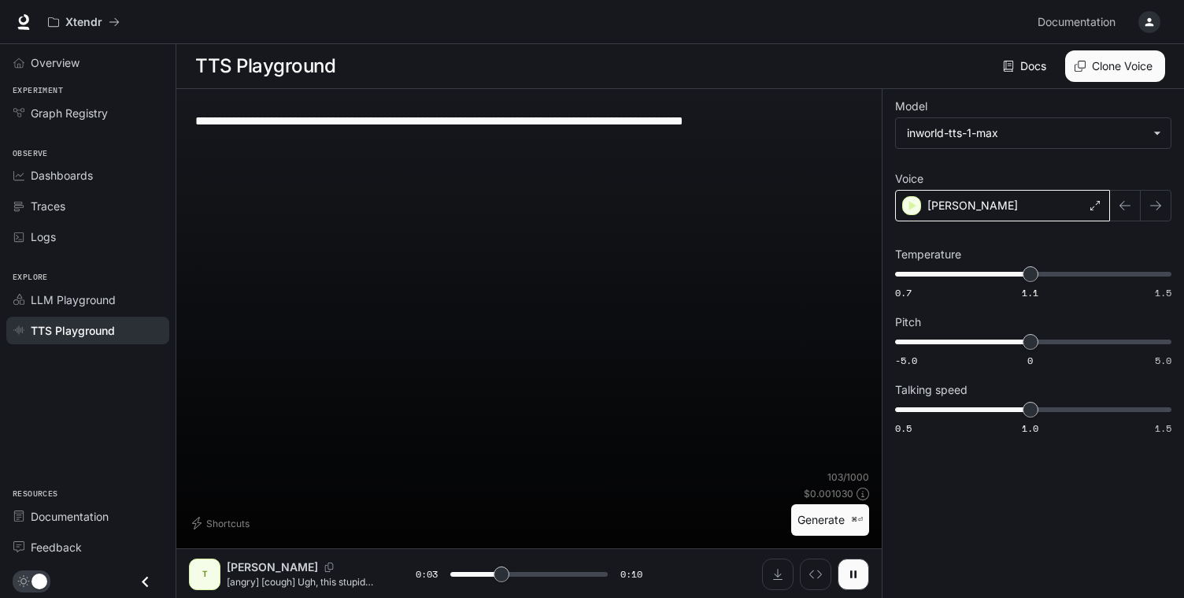
click at [1004, 194] on div "Theodore" at bounding box center [1002, 205] width 215 height 31
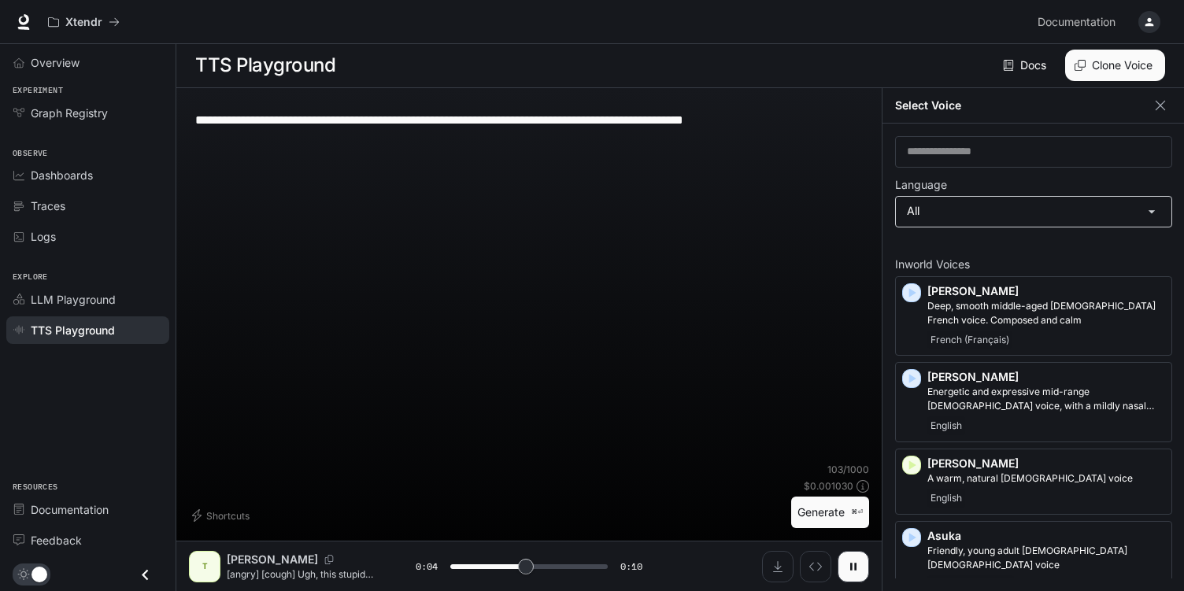
scroll to position [1, 0]
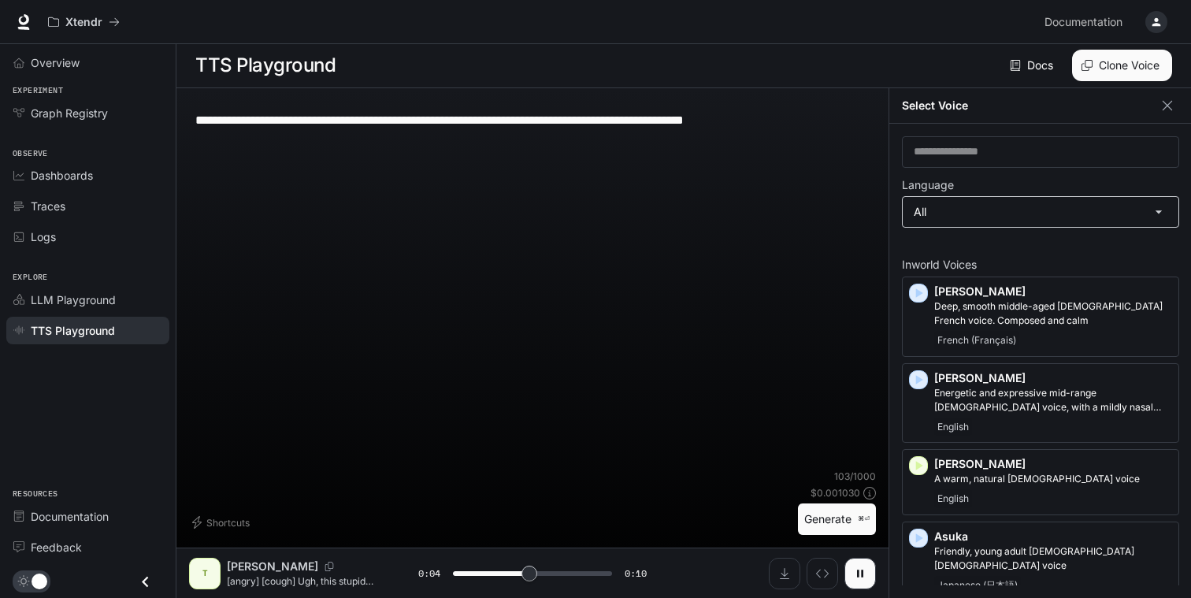
click at [1011, 207] on body "**********" at bounding box center [595, 298] width 1191 height 598
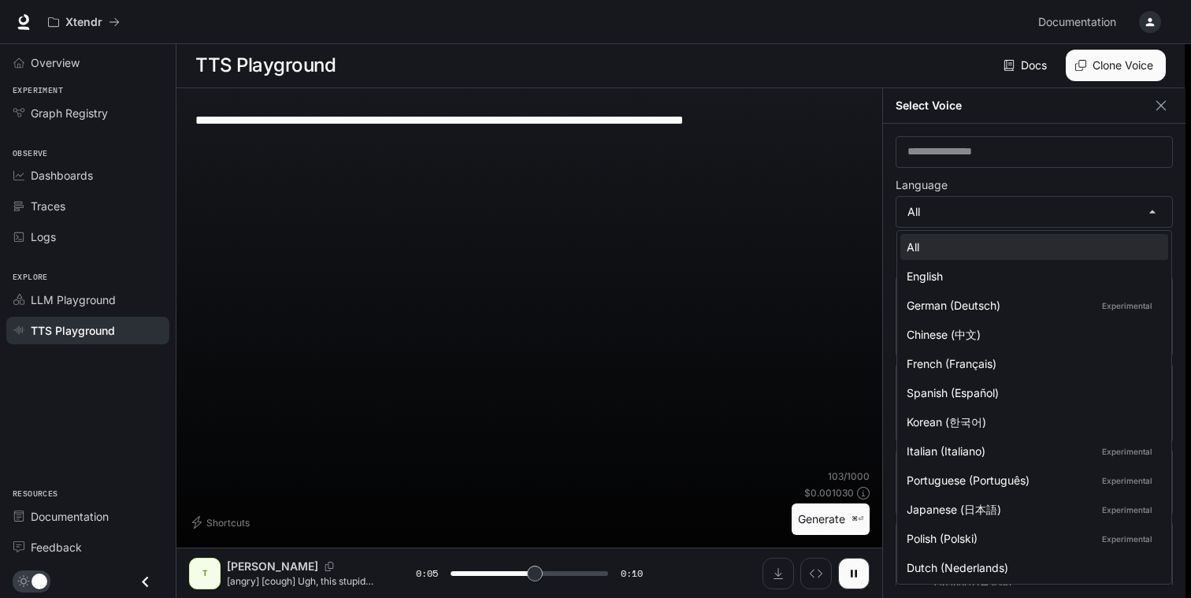
click at [1011, 214] on div at bounding box center [595, 299] width 1191 height 598
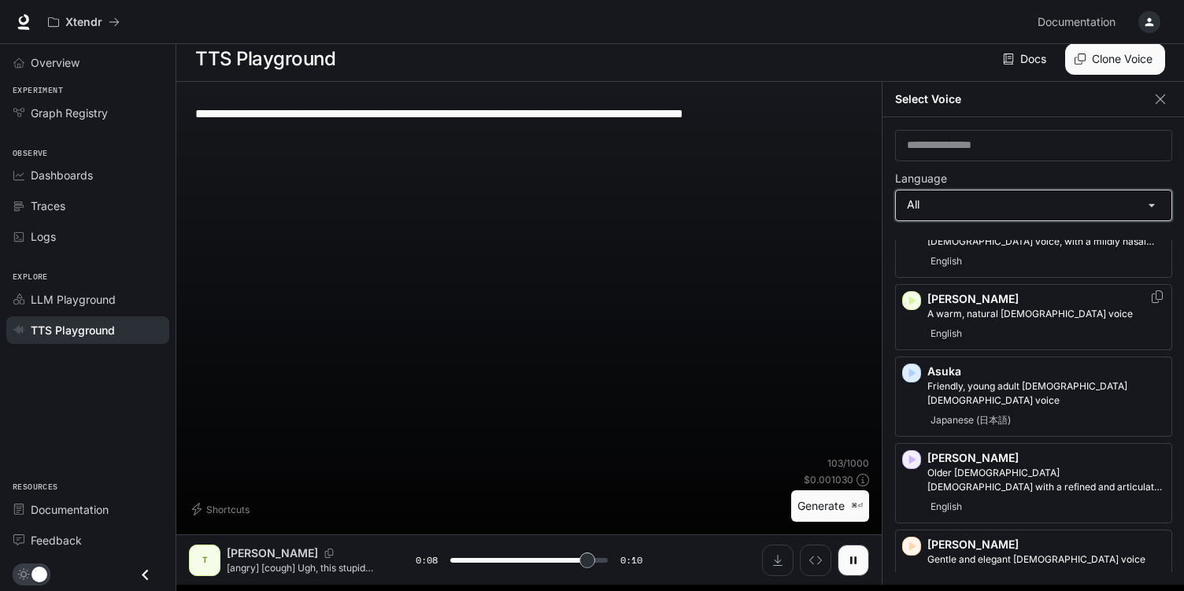
scroll to position [0, 0]
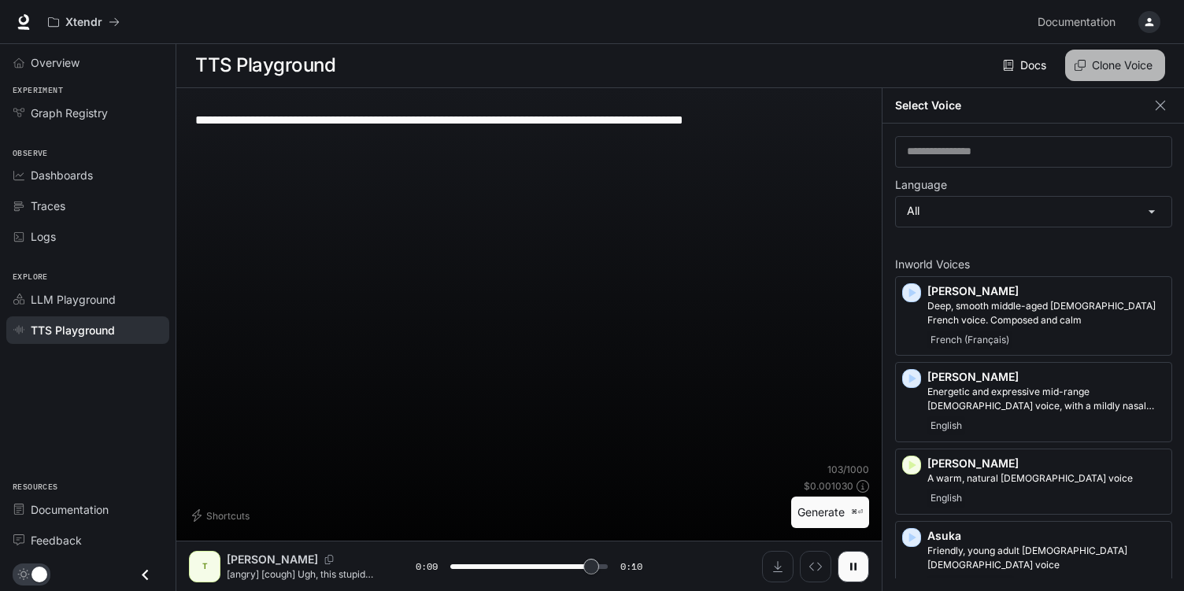
click at [1123, 70] on button "Clone Voice" at bounding box center [1115, 65] width 100 height 31
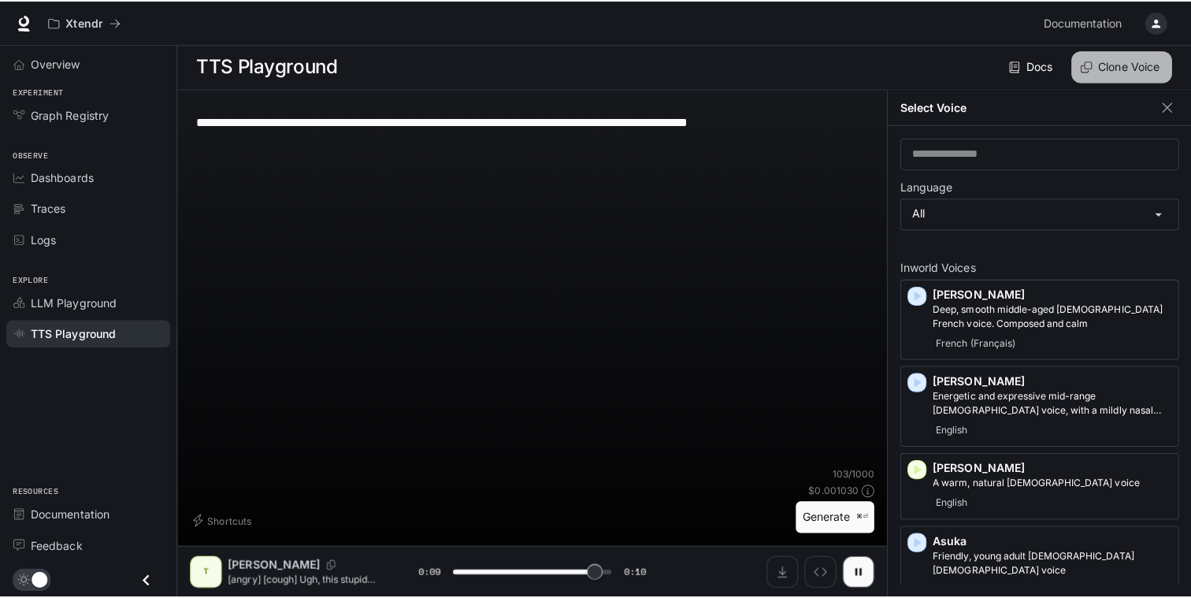
scroll to position [1, 0]
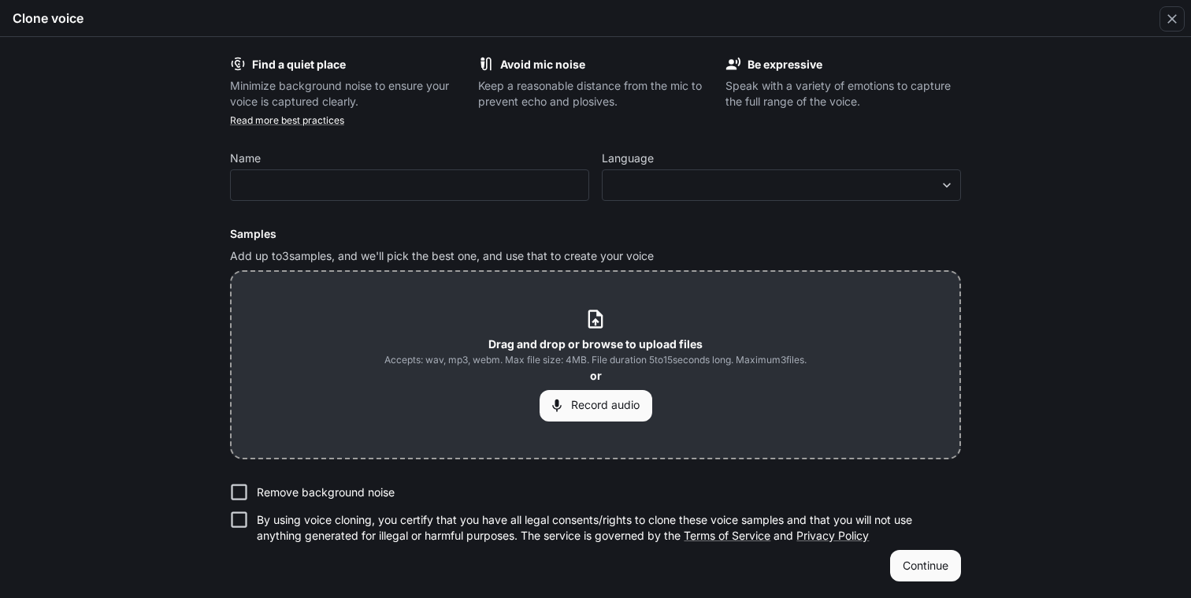
type input "*"
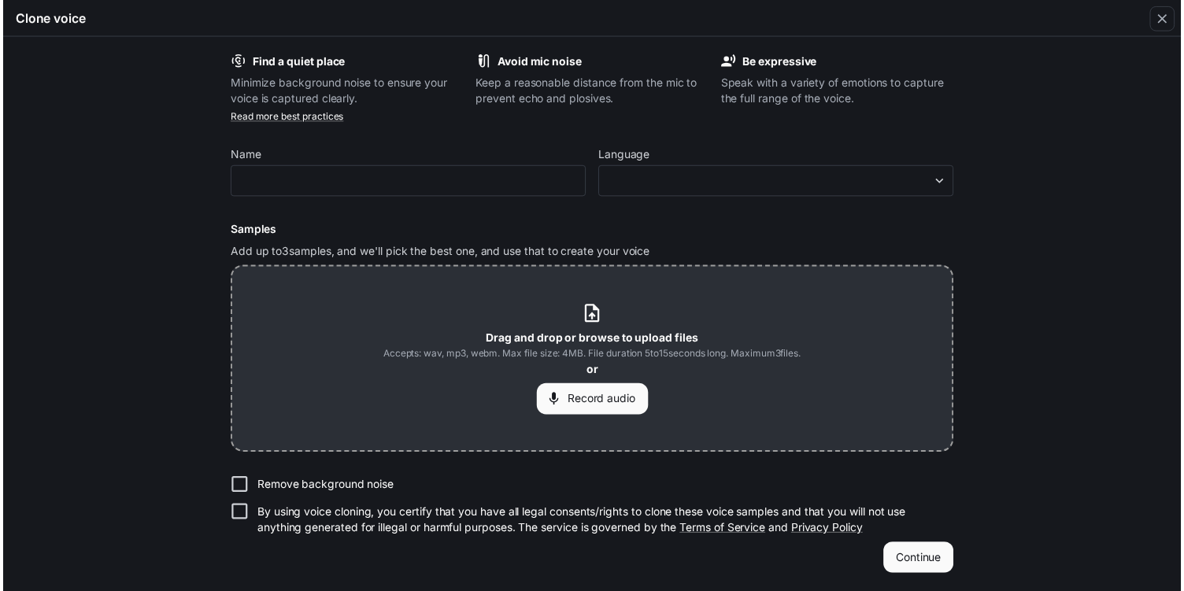
scroll to position [0, 0]
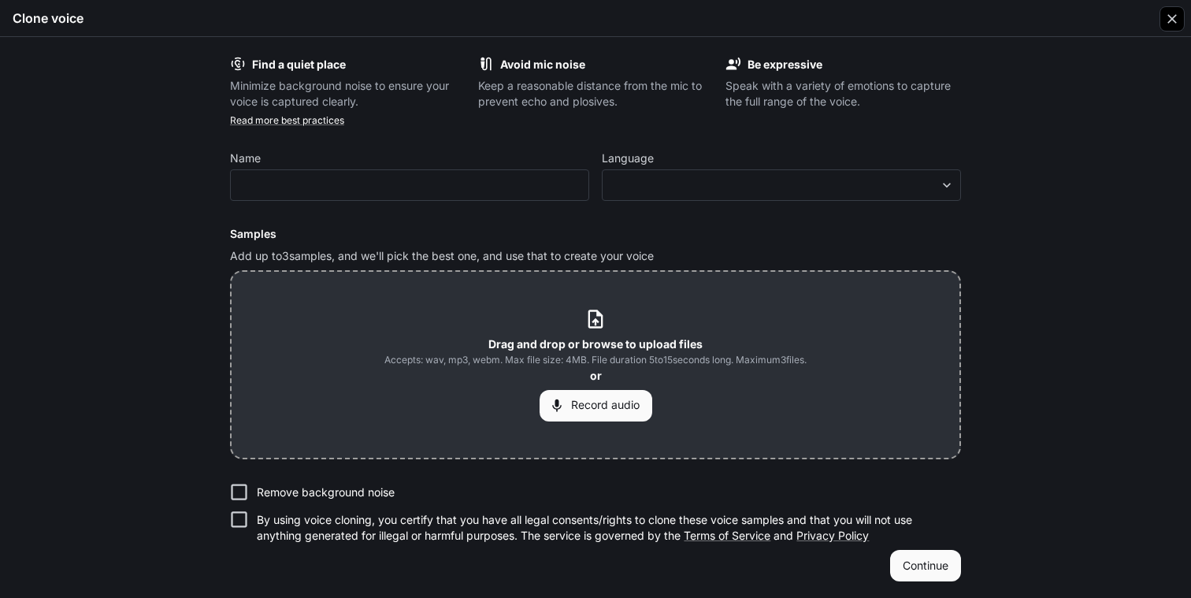
click at [1173, 20] on icon "button" at bounding box center [1171, 18] width 9 height 9
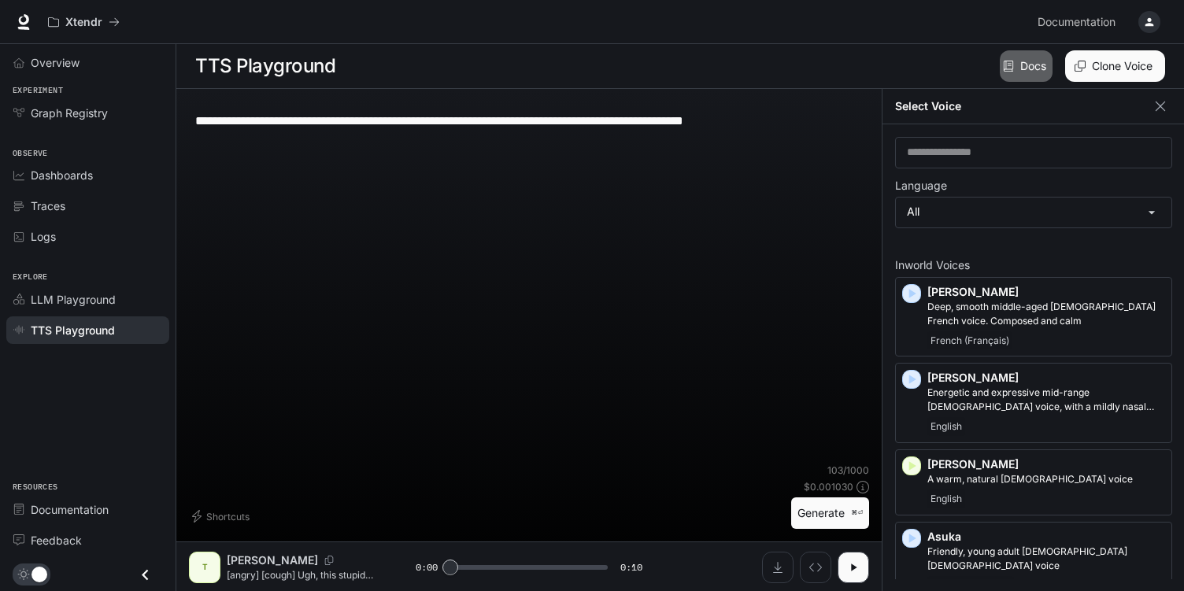
click at [1031, 69] on link "Docs" at bounding box center [1026, 65] width 53 height 31
